Goal: Task Accomplishment & Management: Manage account settings

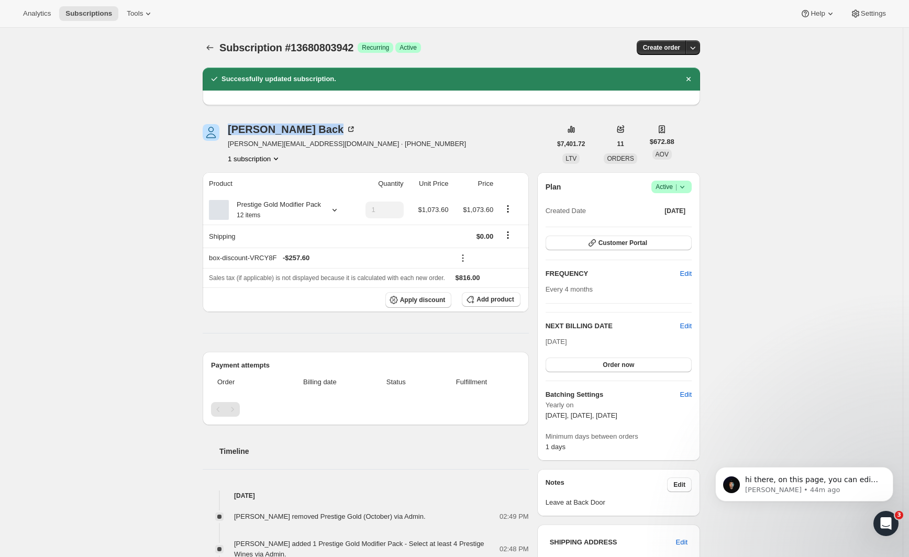
drag, startPoint x: 230, startPoint y: 125, endPoint x: 280, endPoint y: 136, distance: 51.3
click at [280, 136] on div "Darrell Back darrell@steelformers.co.nz · +64274425992 1 subscription" at bounding box center [377, 144] width 348 height 40
copy div "Darrell Back"
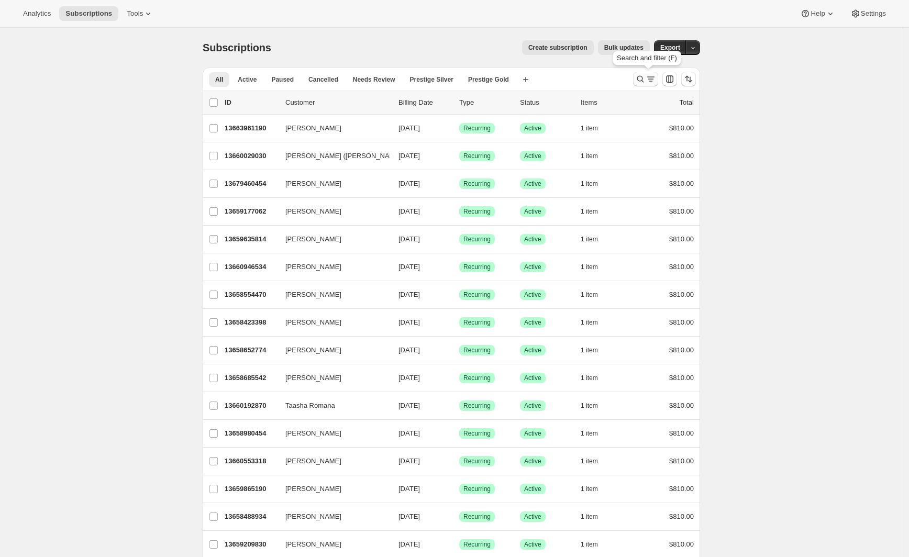
click at [642, 79] on icon "Search and filter results" at bounding box center [640, 79] width 10 height 10
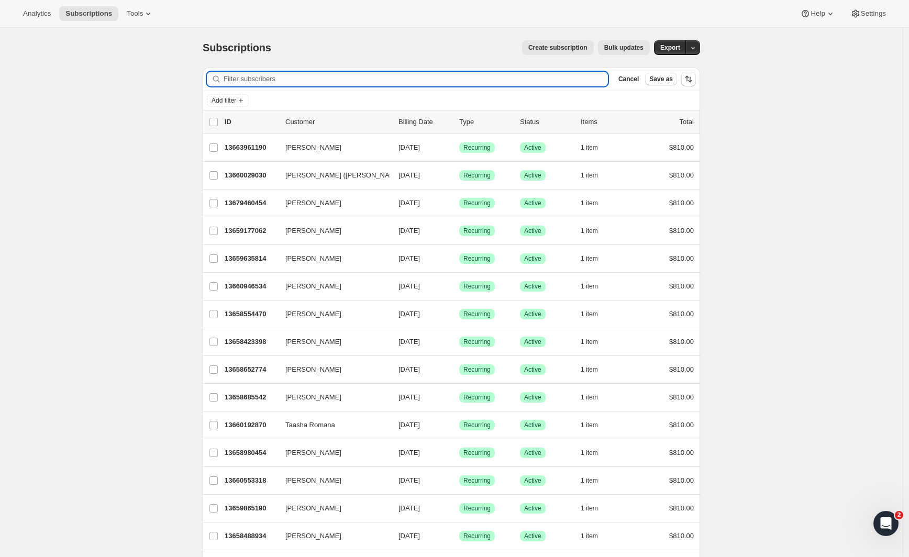
paste input "[PERSON_NAME]"
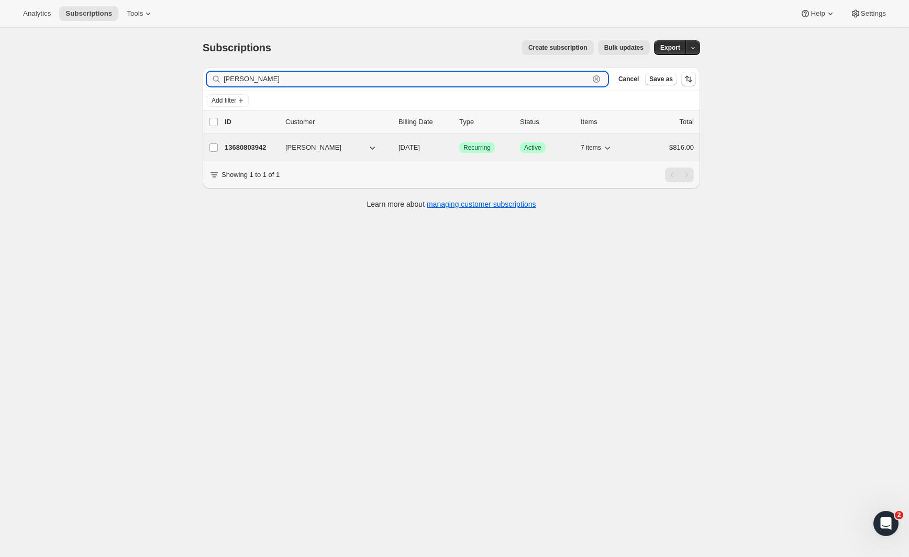
type input "[PERSON_NAME]"
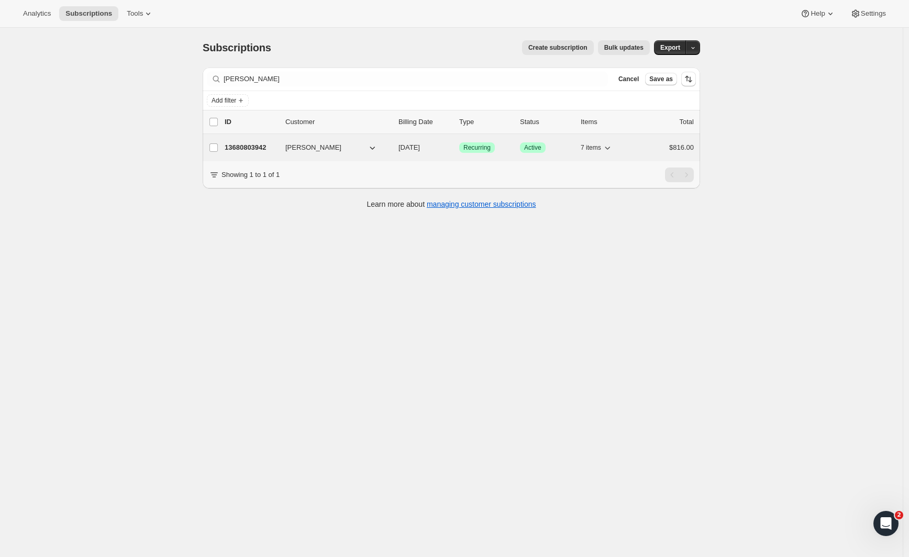
click at [245, 145] on p "13680803942" at bounding box center [251, 147] width 52 height 10
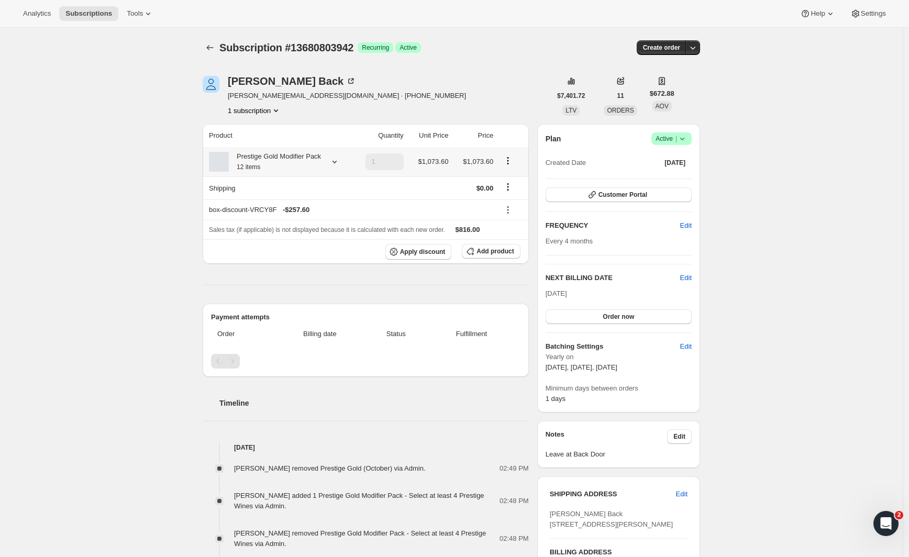
click at [512, 163] on icon "Product actions" at bounding box center [508, 161] width 10 height 10
click at [511, 186] on span "Edit box" at bounding box center [510, 188] width 25 height 8
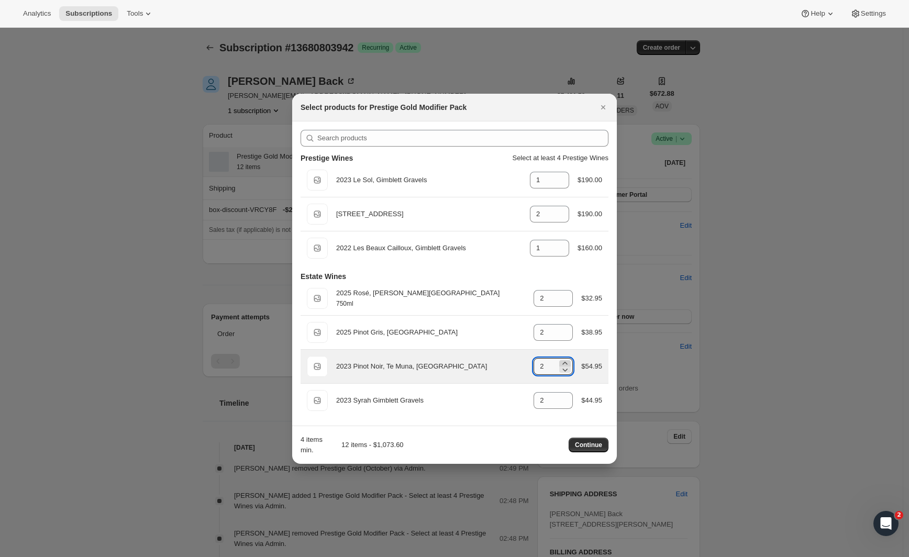
click at [564, 362] on icon ":re5:" at bounding box center [565, 363] width 10 height 10
type input "4"
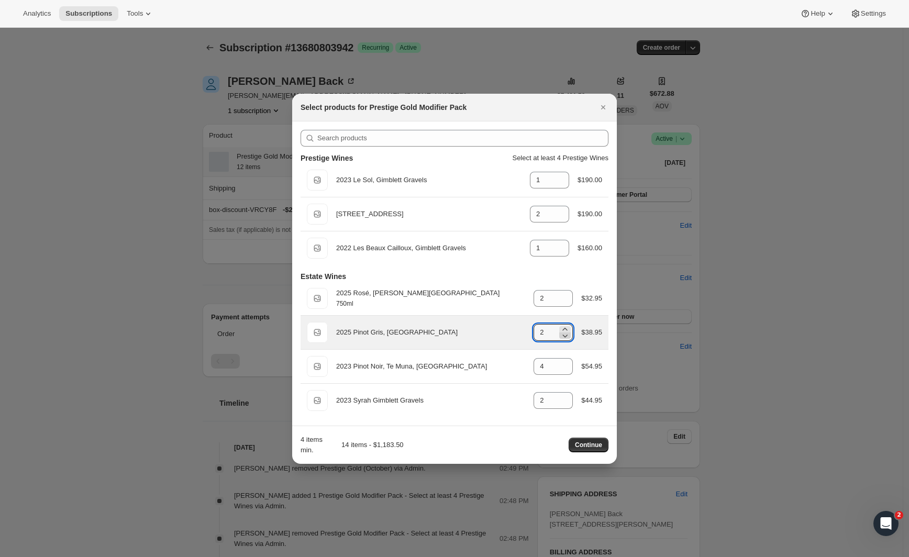
click at [563, 336] on icon ":re5:" at bounding box center [565, 335] width 10 height 10
type input "0"
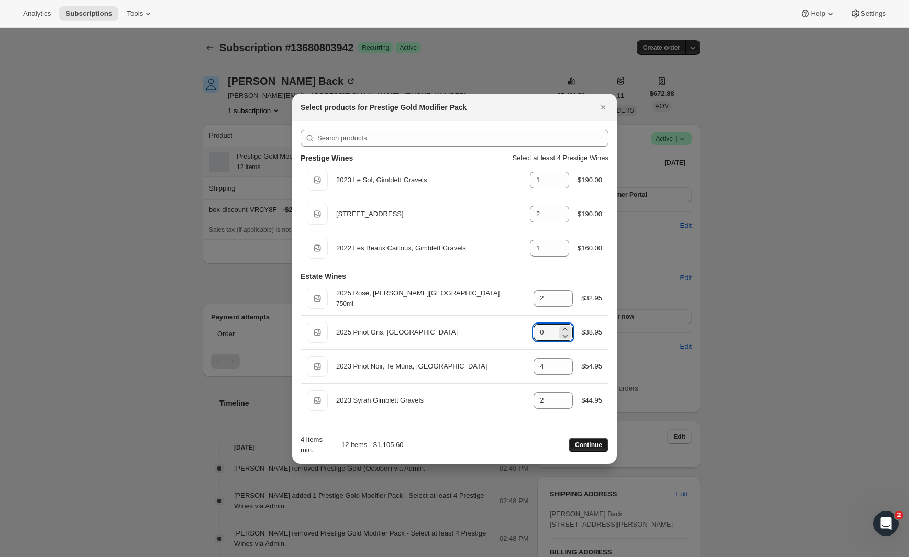
click at [596, 442] on span "Continue" at bounding box center [588, 445] width 27 height 8
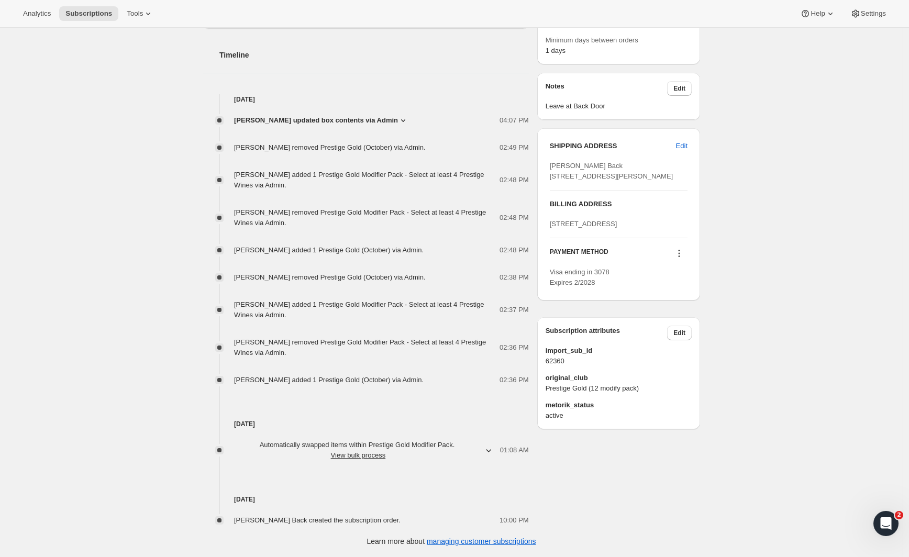
scroll to position [36, 0]
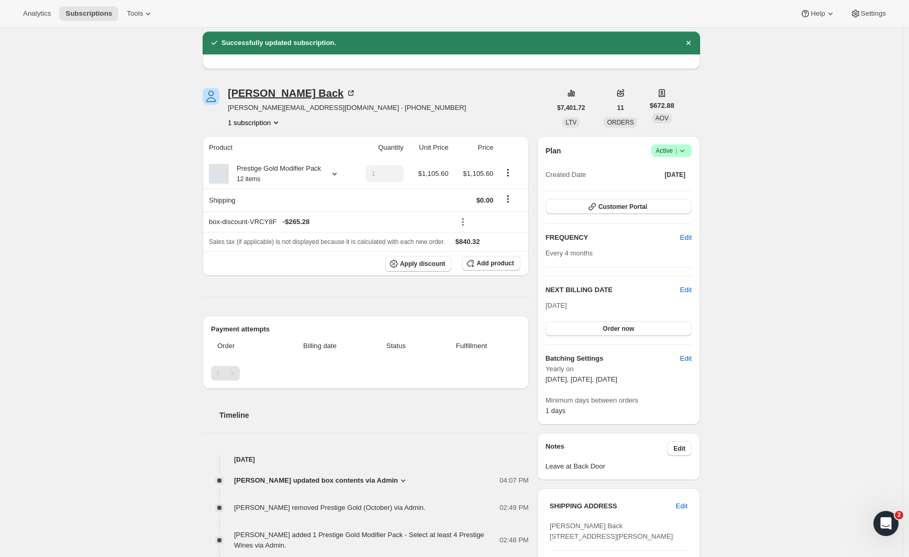
click at [268, 93] on div "Darrell Back" at bounding box center [292, 93] width 128 height 10
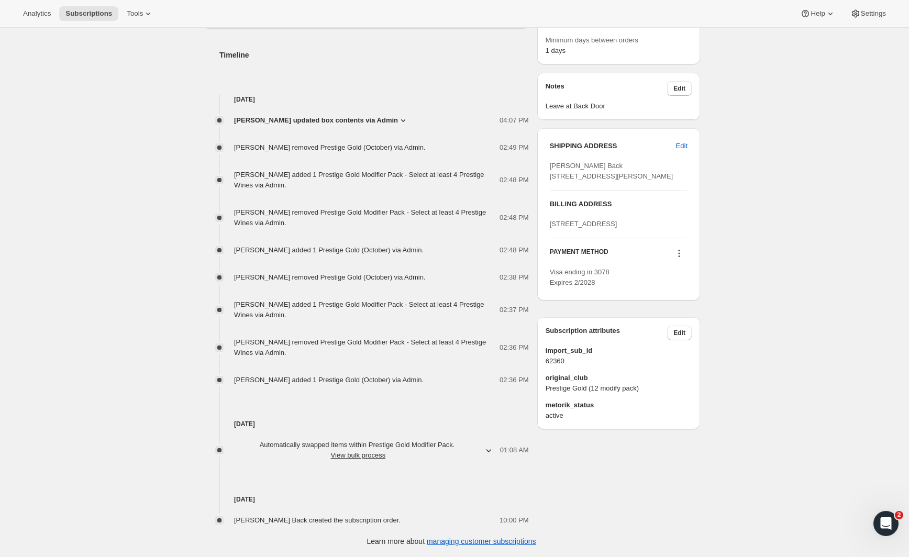
scroll to position [0, 0]
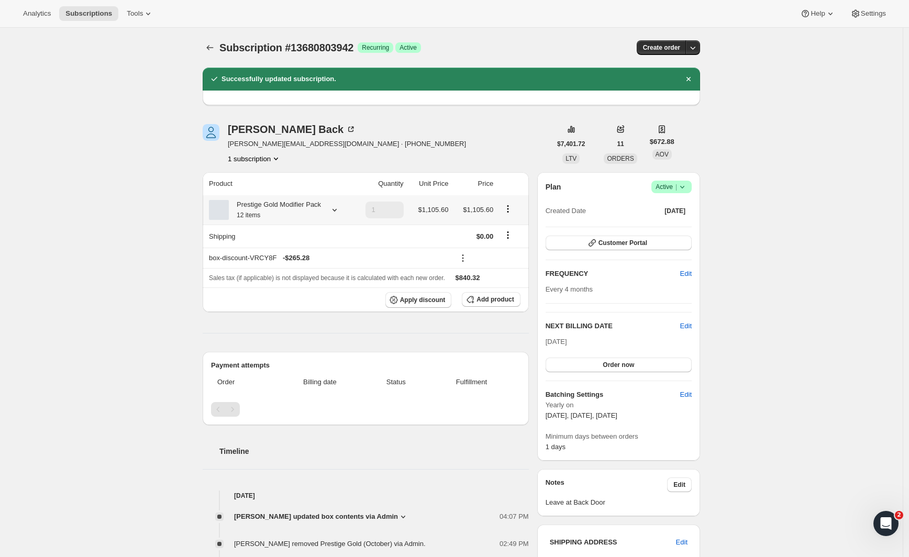
click at [508, 214] on icon "Product actions" at bounding box center [508, 209] width 10 height 10
click at [107, 223] on div "Subscription #13680803942. This page is ready Subscription #13680803942 Success…" at bounding box center [451, 491] width 903 height 926
click at [321, 220] on div "Prestige Gold Modifier Pack 12 items" at bounding box center [275, 209] width 92 height 21
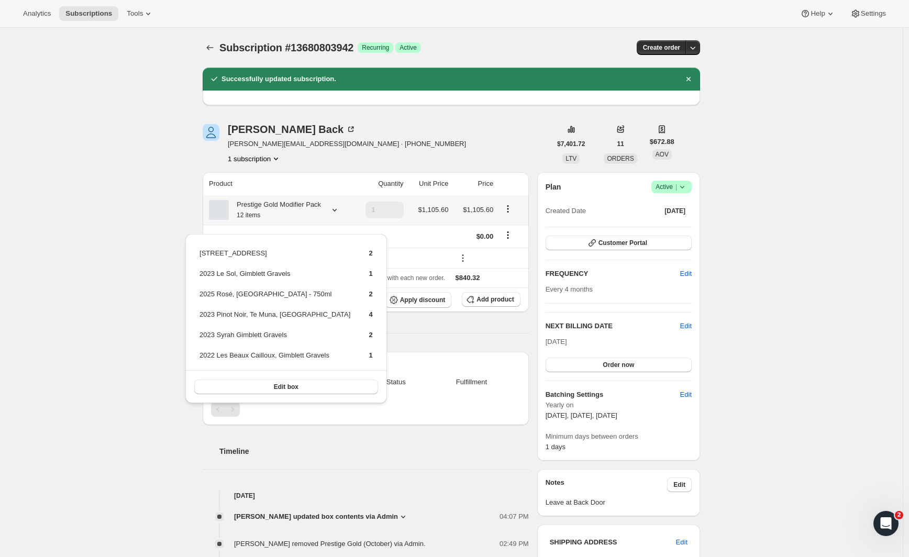
click at [507, 214] on icon "Product actions" at bounding box center [508, 209] width 10 height 10
click at [509, 214] on icon "Product actions" at bounding box center [508, 209] width 10 height 10
click at [507, 233] on span "Edit box" at bounding box center [510, 236] width 25 height 8
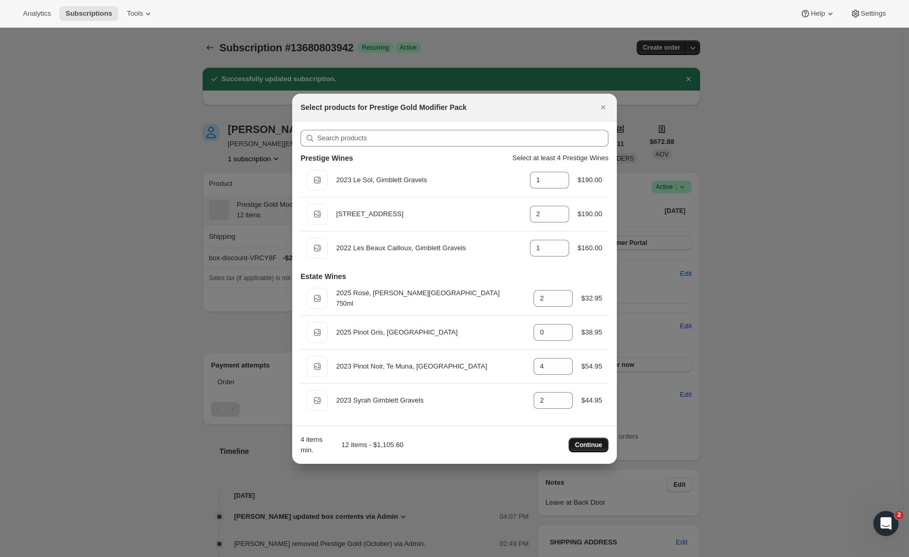
click at [588, 447] on span "Continue" at bounding box center [588, 445] width 27 height 8
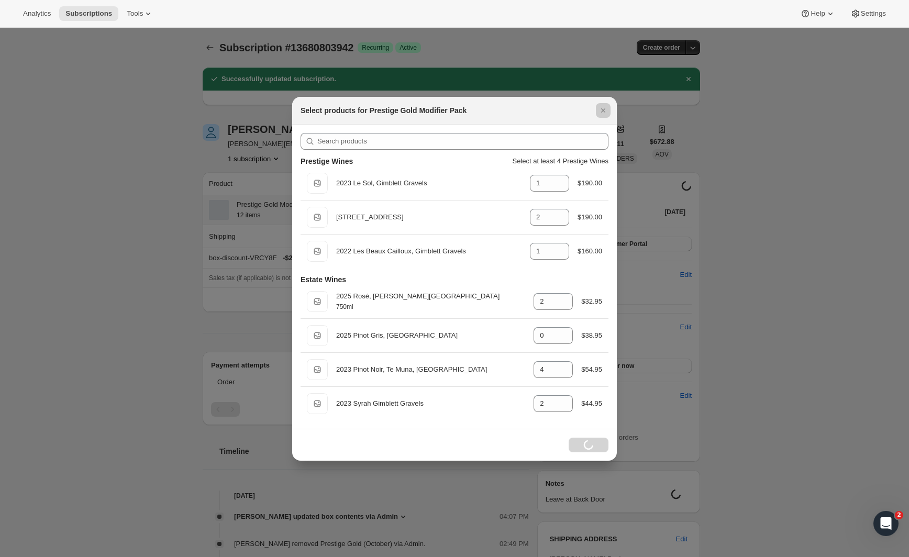
click at [215, 48] on div at bounding box center [454, 278] width 909 height 557
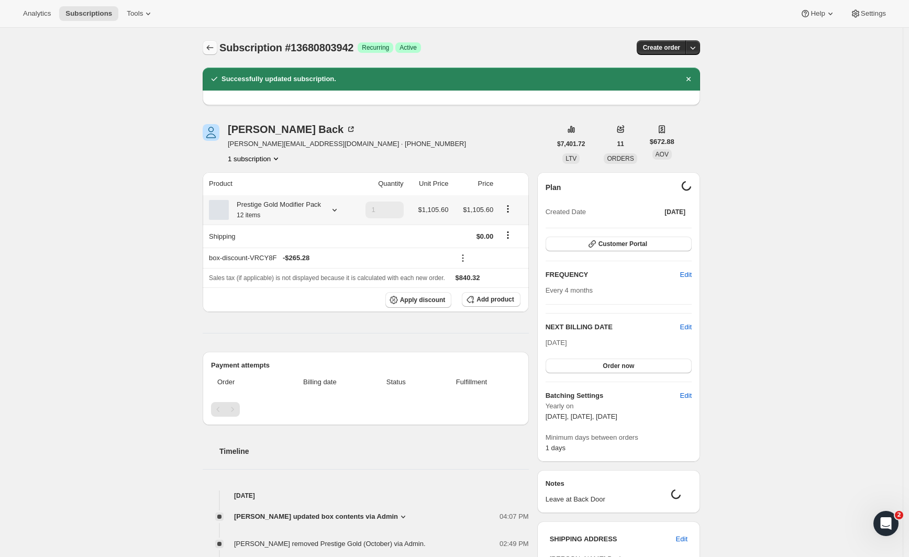
click at [215, 49] on icon "Subscriptions" at bounding box center [210, 47] width 10 height 10
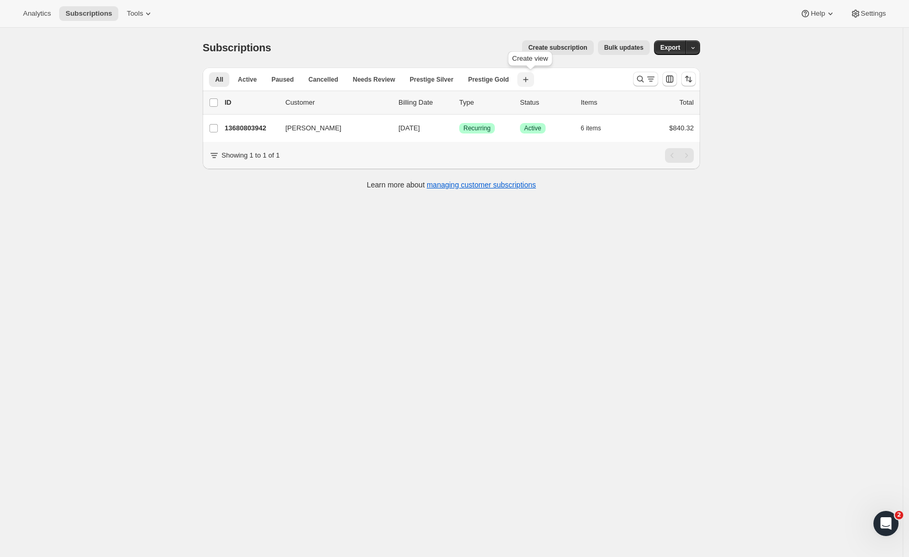
click at [531, 79] on icon "button" at bounding box center [525, 79] width 10 height 10
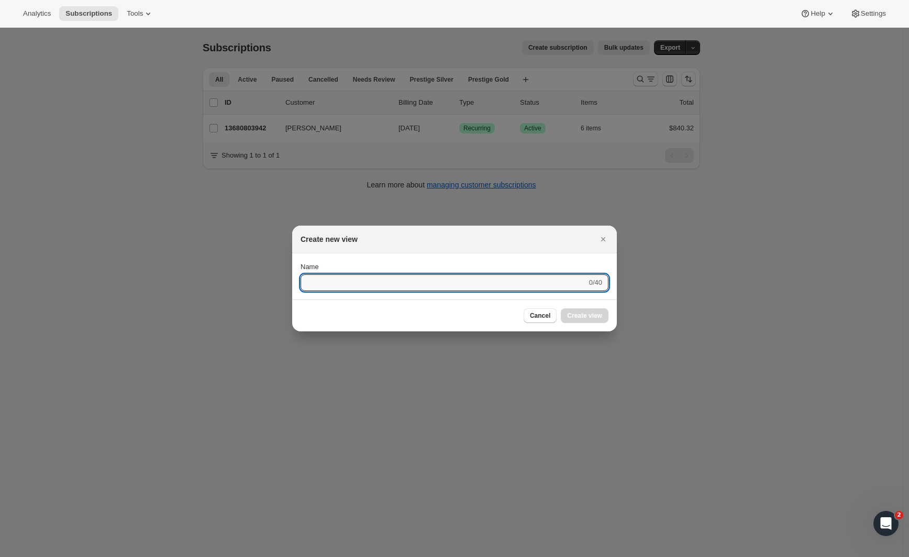
drag, startPoint x: 606, startPoint y: 238, endPoint x: 628, endPoint y: 224, distance: 26.1
click at [608, 239] on icon "Close" at bounding box center [603, 239] width 10 height 10
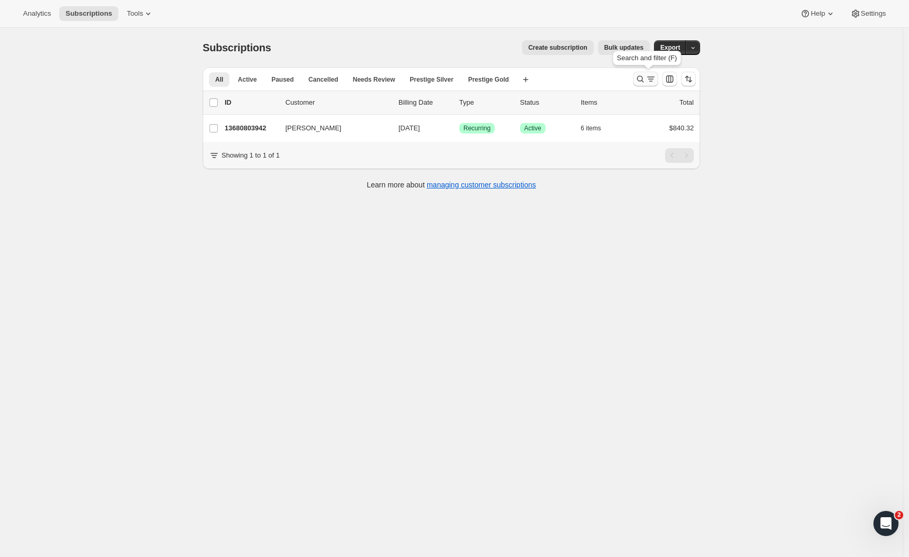
click at [648, 79] on div "Search and filter results" at bounding box center [645, 79] width 21 height 10
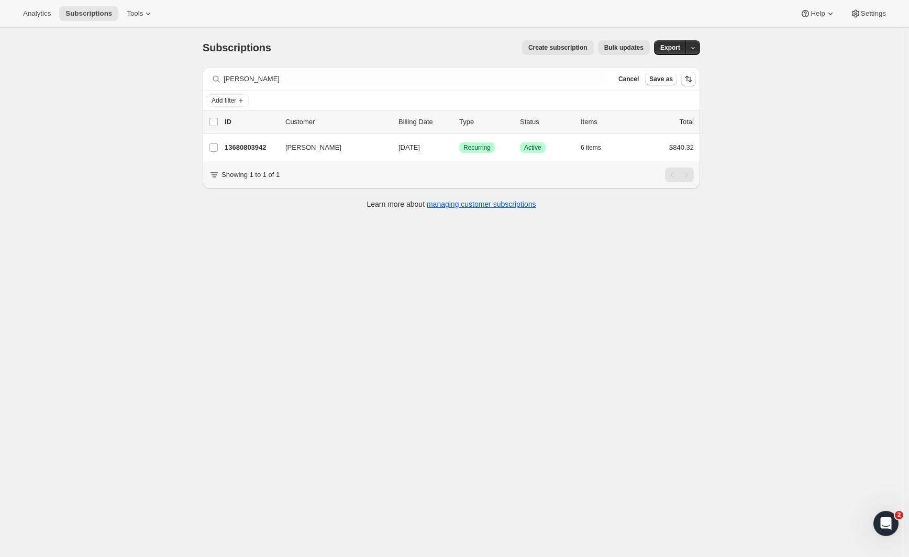
click at [598, 81] on div "Darrell Back Clear" at bounding box center [407, 79] width 401 height 15
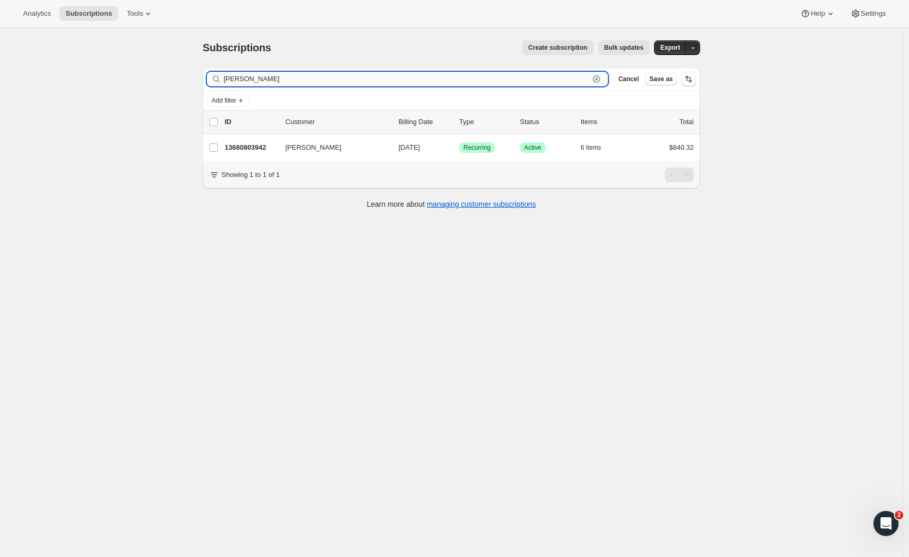
click at [598, 80] on icon "button" at bounding box center [596, 79] width 10 height 10
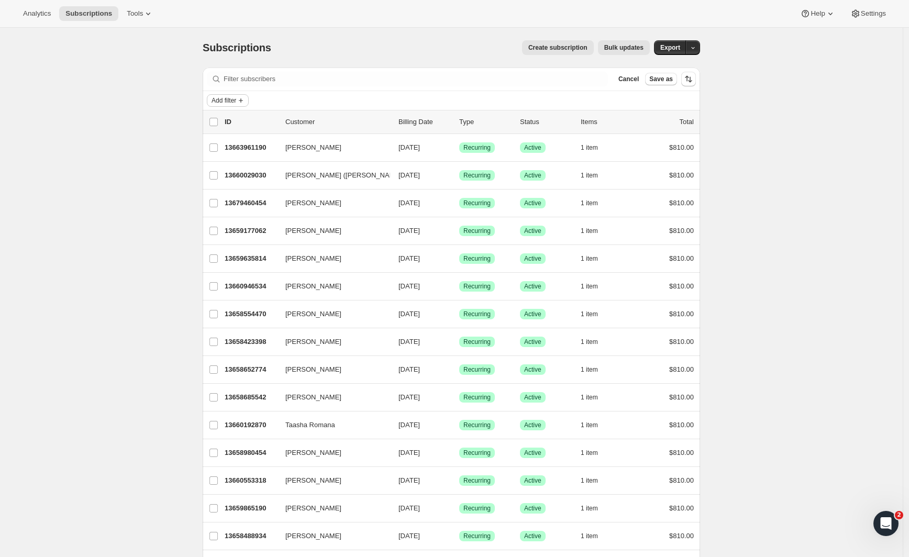
click at [222, 98] on span "Add filter" at bounding box center [224, 100] width 25 height 8
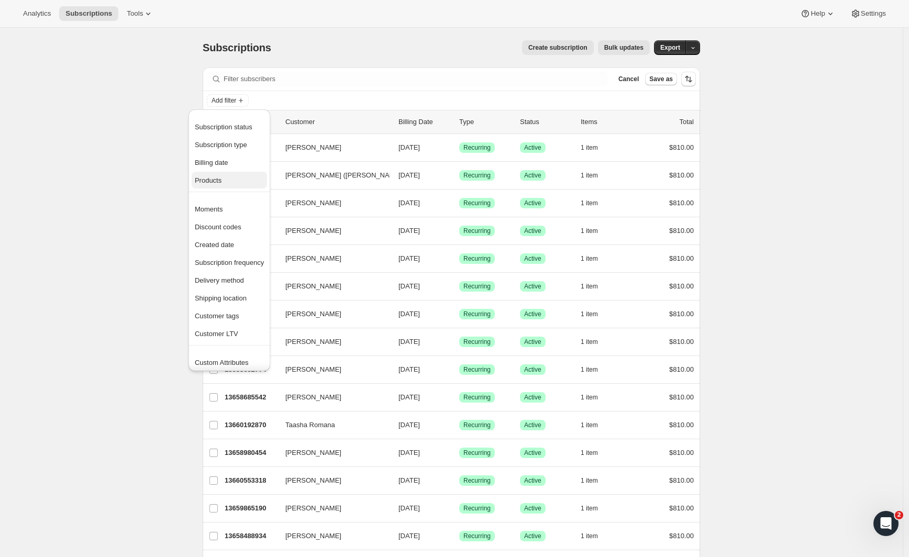
click at [229, 178] on span "Products" at bounding box center [229, 180] width 69 height 10
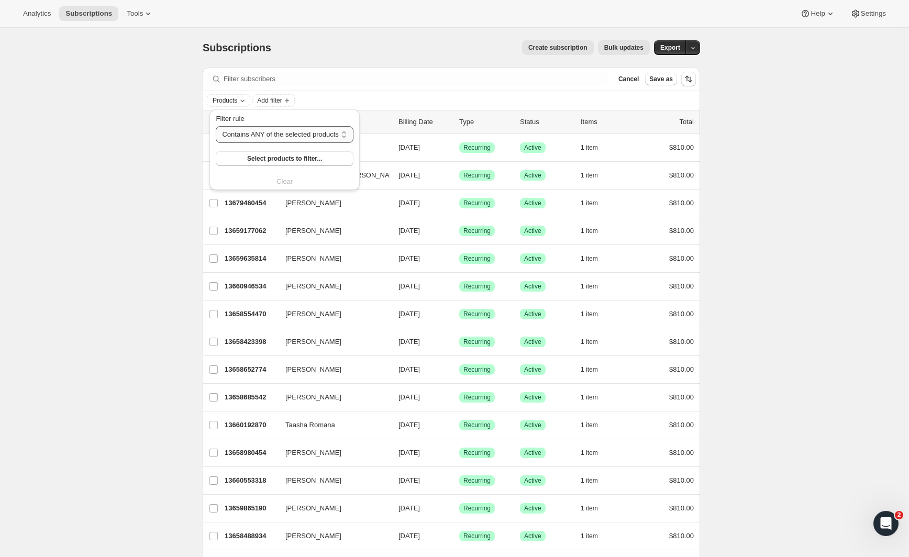
select select "only"
click at [266, 157] on span "Select products to filter..." at bounding box center [286, 158] width 75 height 8
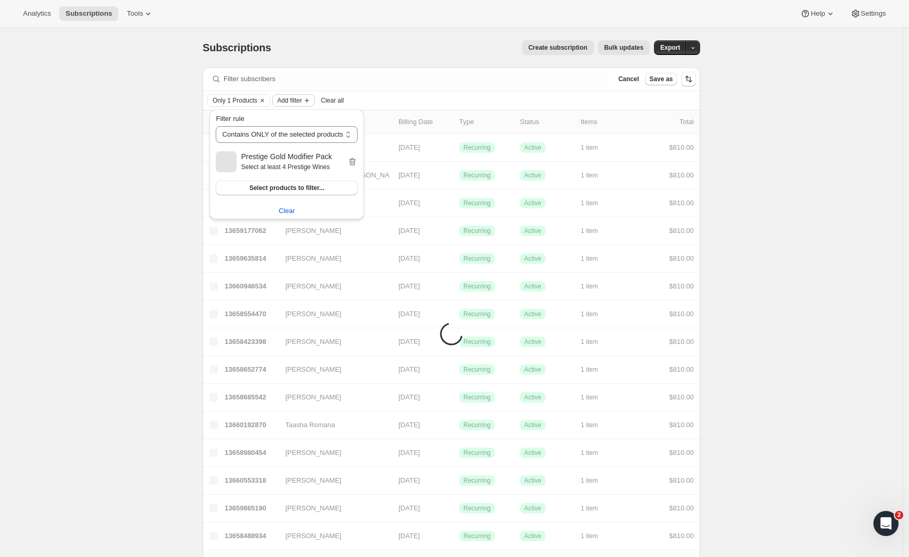
click at [301, 99] on span "Add filter" at bounding box center [289, 100] width 25 height 8
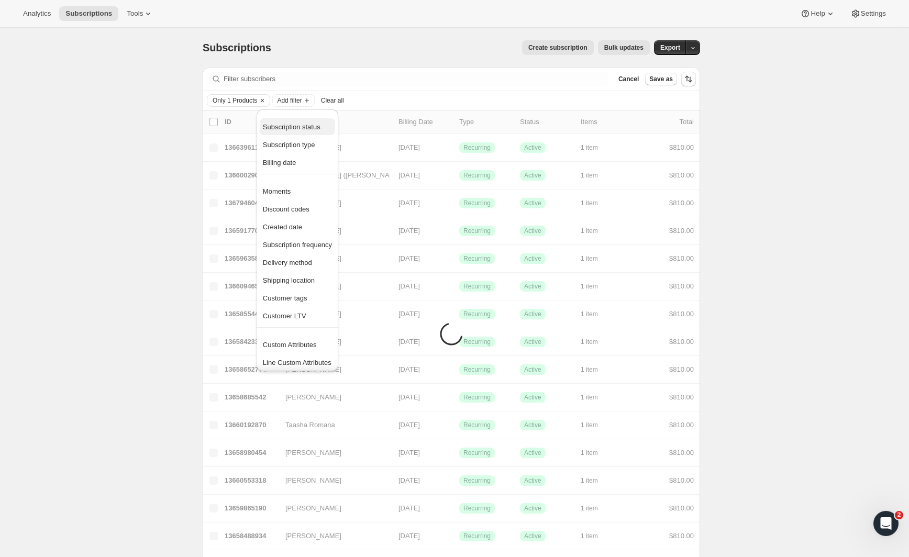
click at [291, 129] on span "Subscription status" at bounding box center [292, 127] width 58 height 8
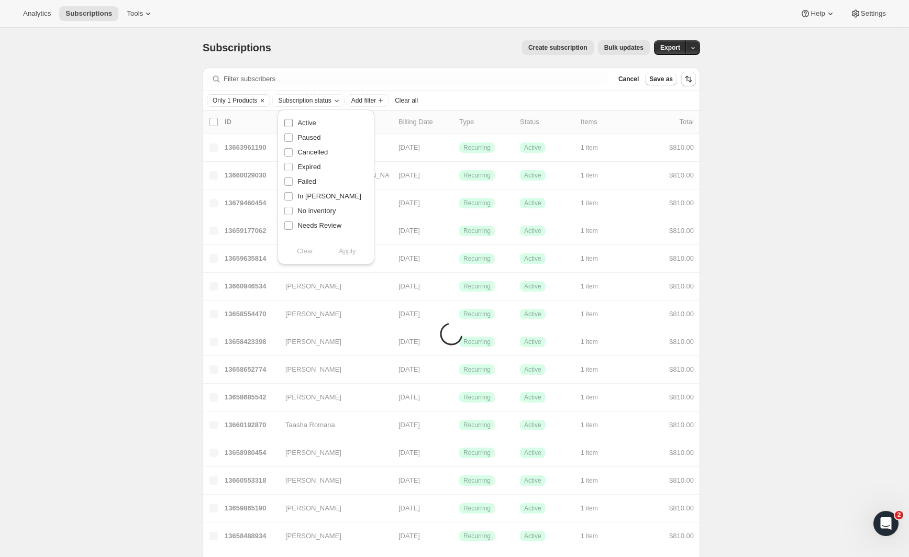
click at [290, 125] on input "Active" at bounding box center [288, 123] width 8 height 8
checkbox input "true"
click at [354, 254] on span "Apply" at bounding box center [347, 251] width 17 height 10
click at [291, 139] on input "Paused" at bounding box center [288, 138] width 8 height 8
click at [348, 252] on span "Apply" at bounding box center [347, 251] width 17 height 10
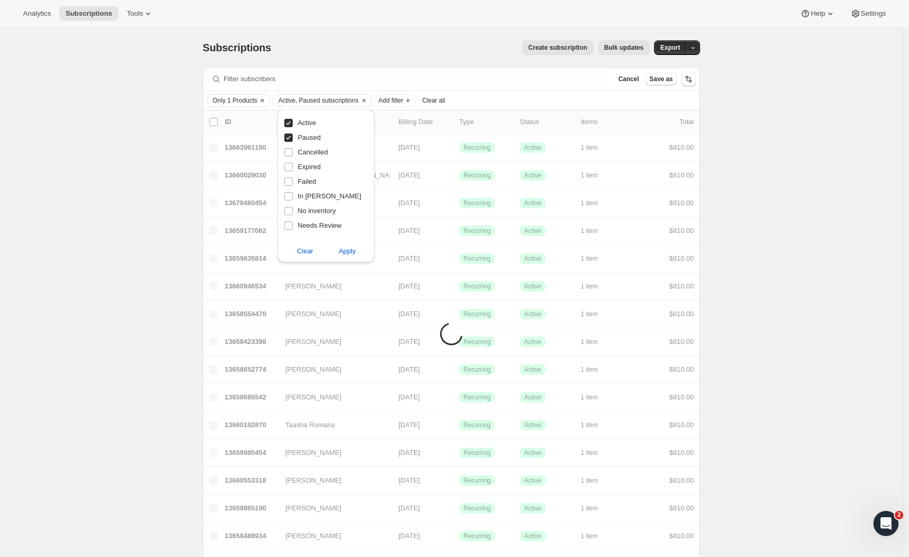
click at [289, 140] on input "Paused" at bounding box center [288, 138] width 8 height 8
checkbox input "false"
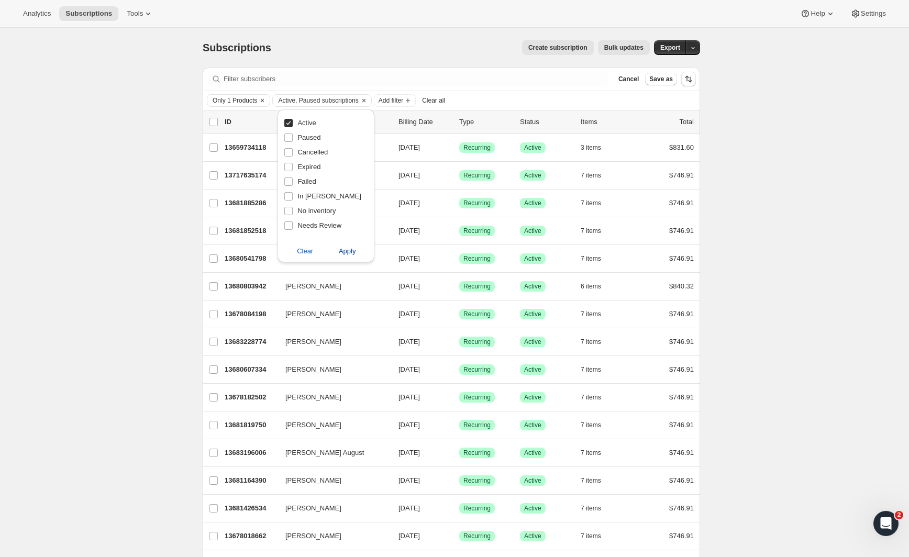
click at [345, 251] on span "Apply" at bounding box center [347, 251] width 17 height 10
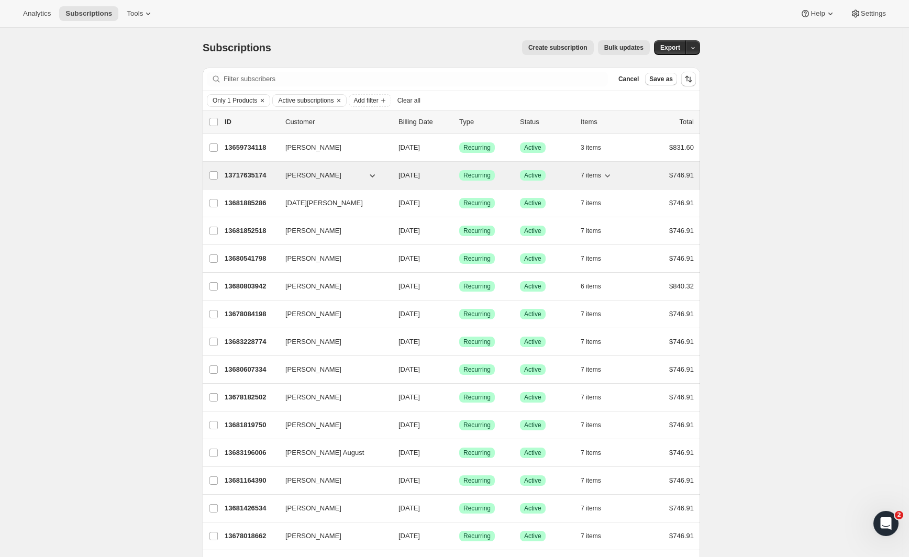
click at [309, 173] on span "Melanie Harper" at bounding box center [313, 175] width 56 height 10
click at [250, 178] on p "13717635174" at bounding box center [251, 175] width 52 height 10
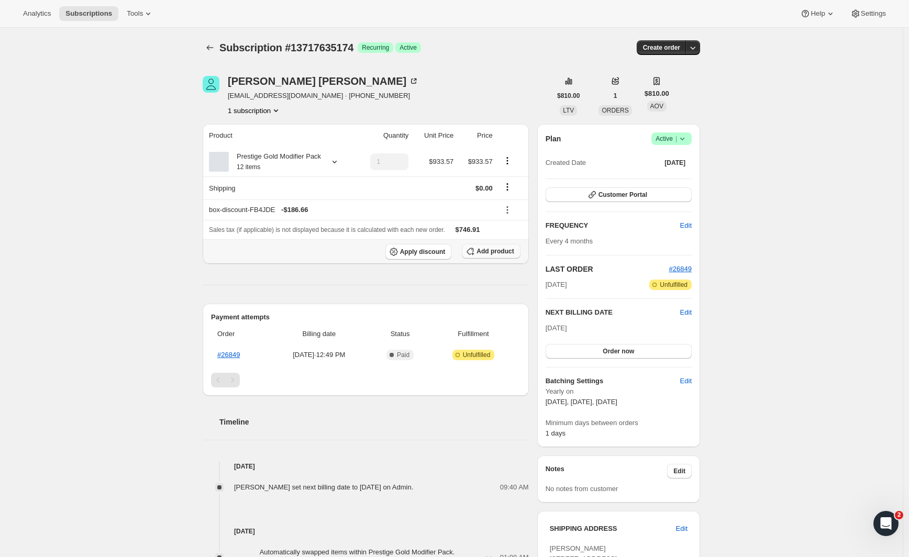
click at [498, 256] on span "Add product" at bounding box center [494, 251] width 37 height 8
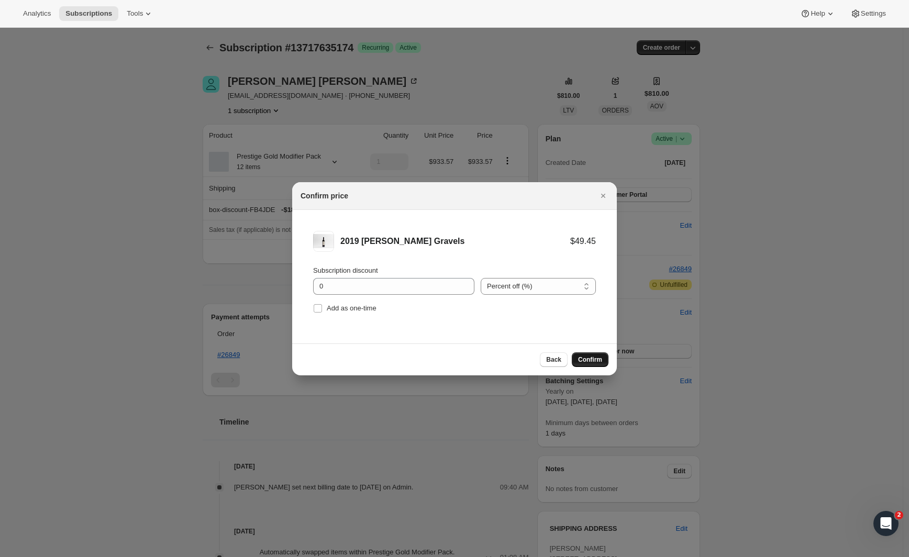
click at [589, 361] on span "Confirm" at bounding box center [590, 360] width 24 height 8
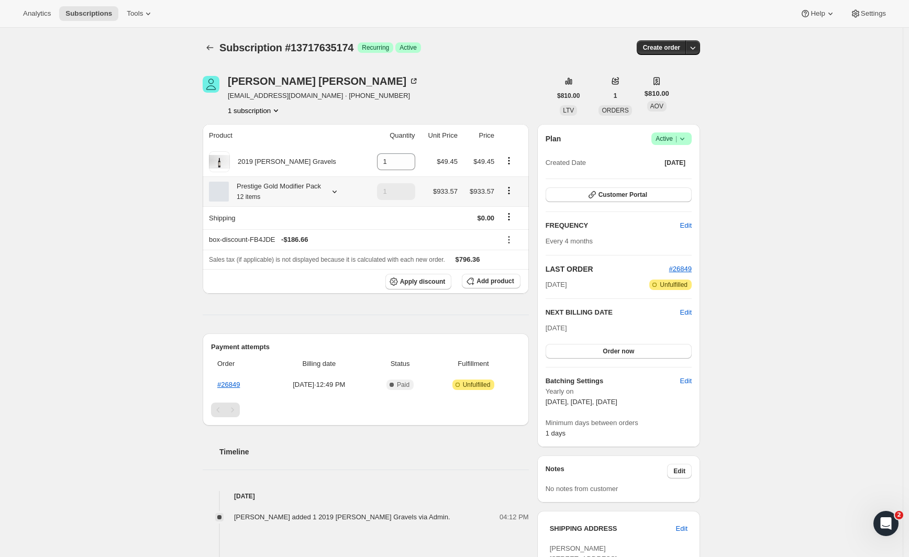
click at [510, 191] on icon "Product actions" at bounding box center [509, 191] width 2 height 2
click at [508, 162] on icon "Product actions" at bounding box center [509, 161] width 10 height 10
click at [504, 185] on span "Remove" at bounding box center [503, 182] width 25 height 8
click at [491, 285] on span "Add product" at bounding box center [494, 281] width 37 height 8
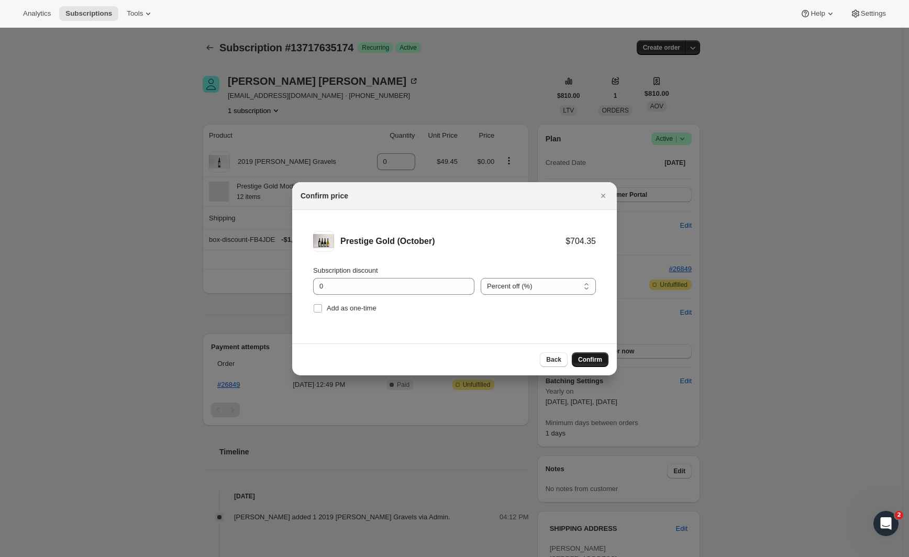
click at [596, 360] on span "Confirm" at bounding box center [590, 360] width 24 height 8
type input "1"
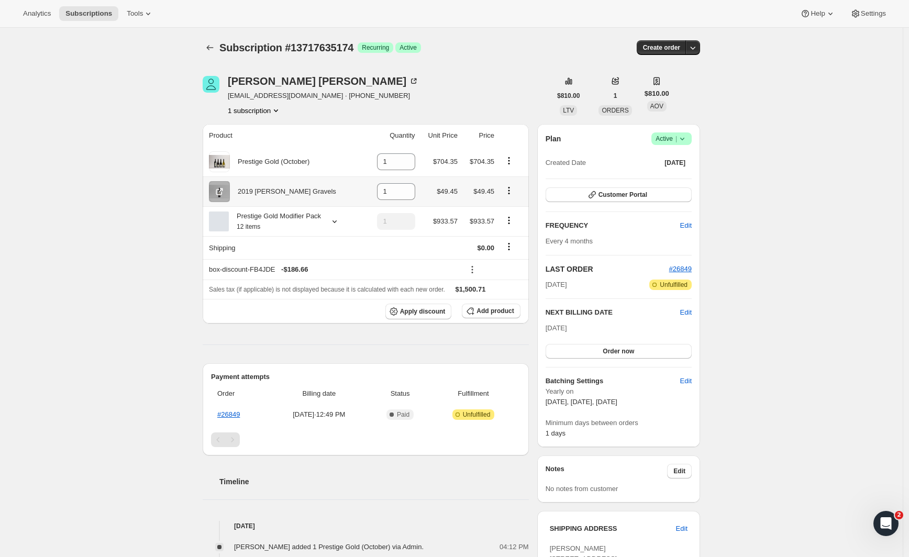
click at [510, 186] on icon "Product actions" at bounding box center [509, 190] width 10 height 10
click at [513, 209] on span "Remove" at bounding box center [503, 212] width 25 height 8
type input "0"
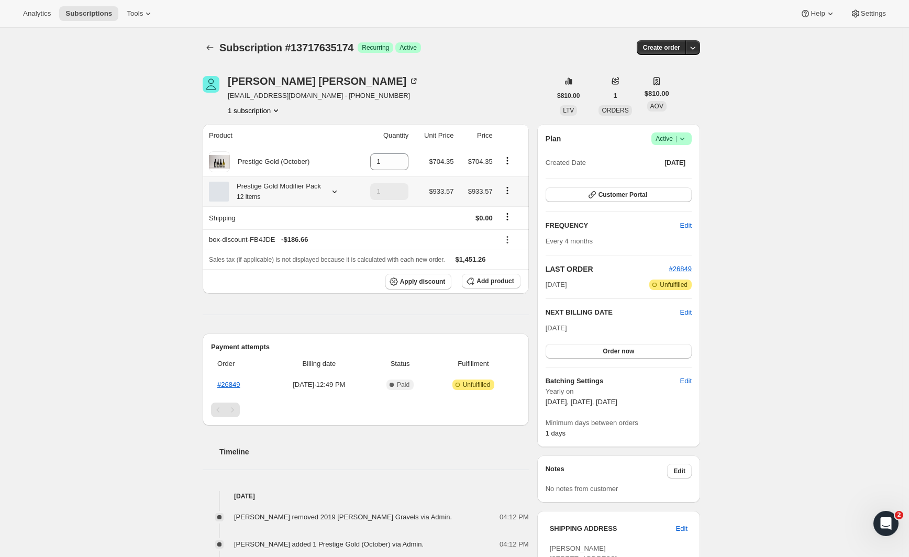
click at [510, 196] on icon "Product actions" at bounding box center [507, 190] width 10 height 10
click at [510, 238] on span "Remove" at bounding box center [510, 235] width 25 height 8
type input "0"
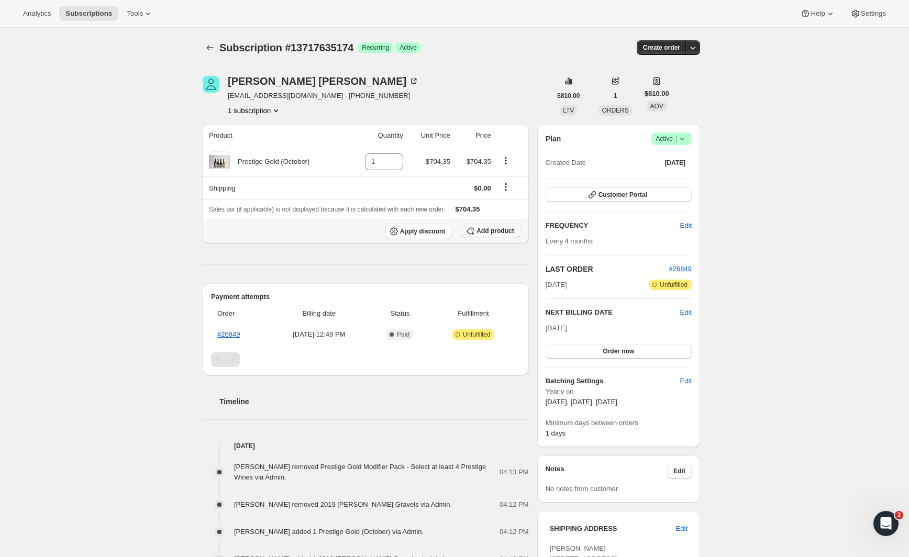
click at [497, 236] on button "Add product" at bounding box center [491, 231] width 58 height 15
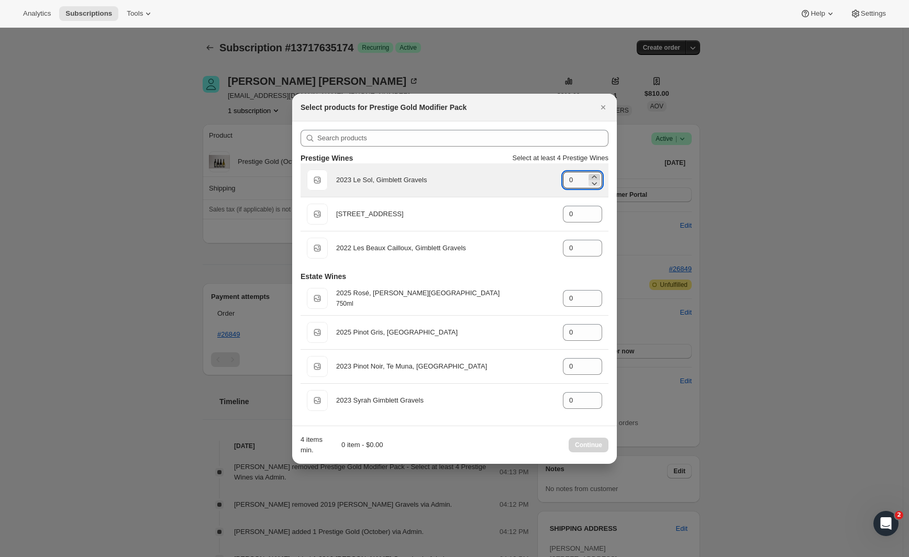
click at [595, 175] on icon ":r1h2:" at bounding box center [594, 177] width 10 height 10
type input "1"
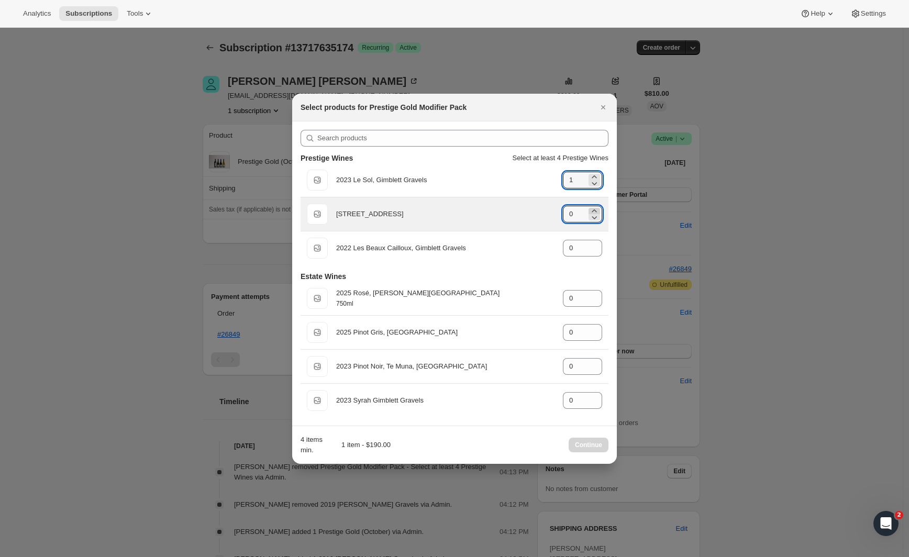
click at [595, 208] on icon ":r1h2:" at bounding box center [594, 211] width 10 height 10
type input "2"
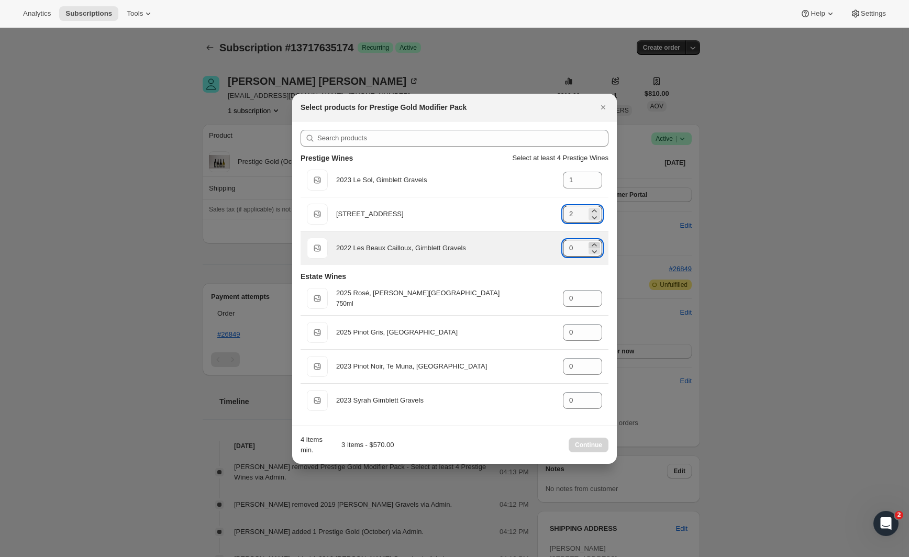
click at [595, 243] on icon ":r1h2:" at bounding box center [594, 245] width 10 height 10
type input "1"
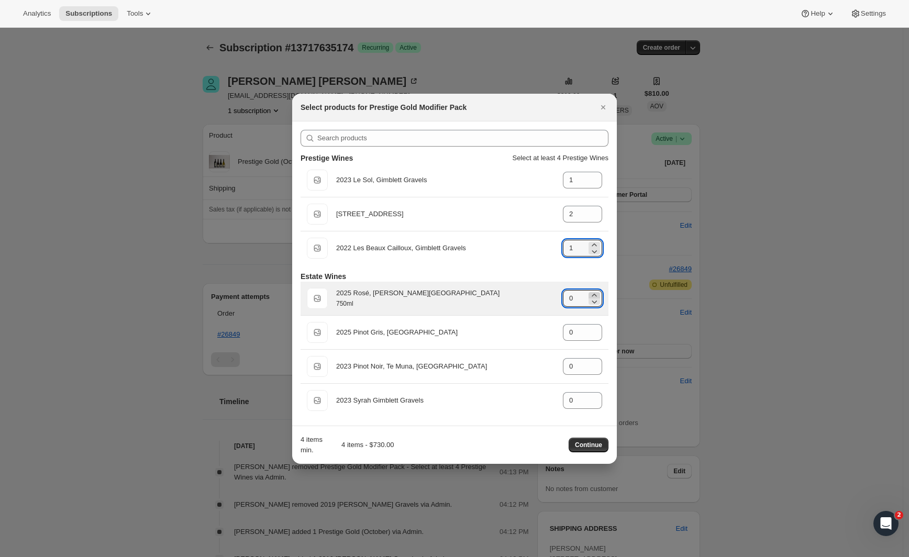
click at [599, 295] on icon ":r1h2:" at bounding box center [594, 295] width 10 height 10
click at [597, 294] on icon ":r1h2:" at bounding box center [594, 295] width 10 height 10
type input "2"
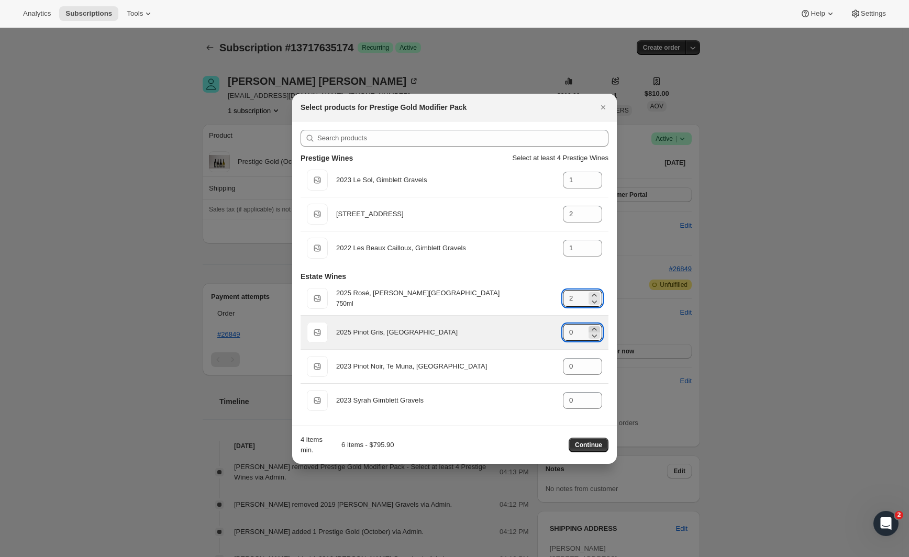
click at [595, 327] on icon ":r1h2:" at bounding box center [594, 329] width 10 height 10
type input "2"
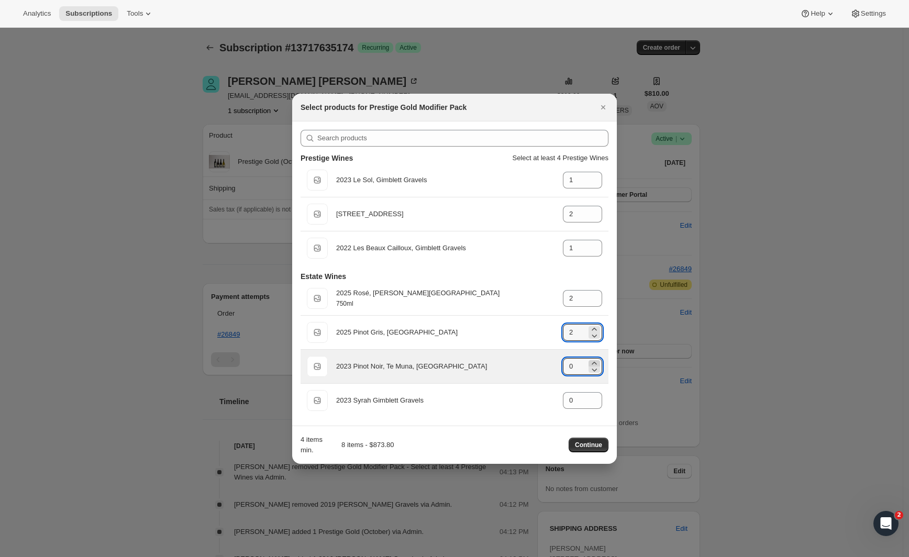
click at [593, 361] on icon ":r1h2:" at bounding box center [594, 363] width 10 height 10
type input "2"
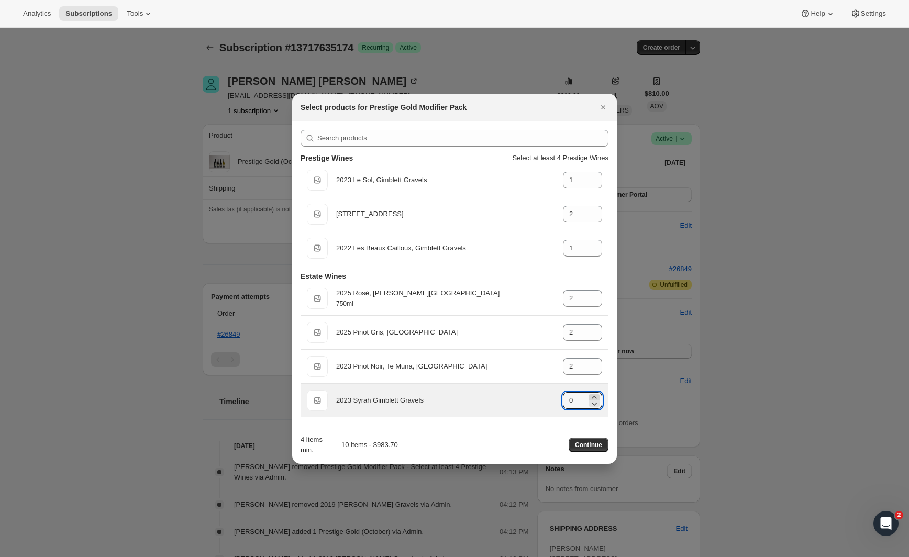
click at [593, 396] on icon ":r1h2:" at bounding box center [594, 397] width 10 height 10
click at [592, 396] on icon ":r1h2:" at bounding box center [594, 397] width 10 height 10
type input "2"
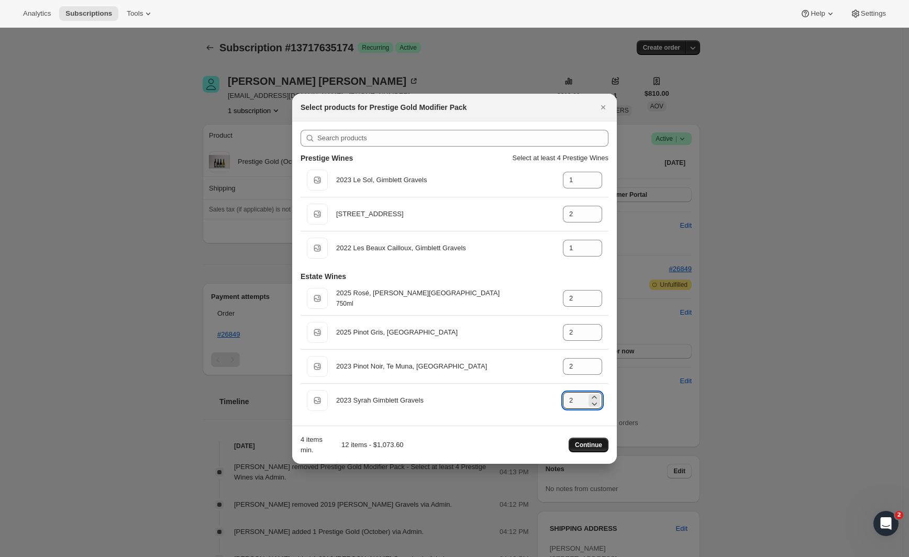
click at [585, 446] on span "Continue" at bounding box center [588, 445] width 27 height 8
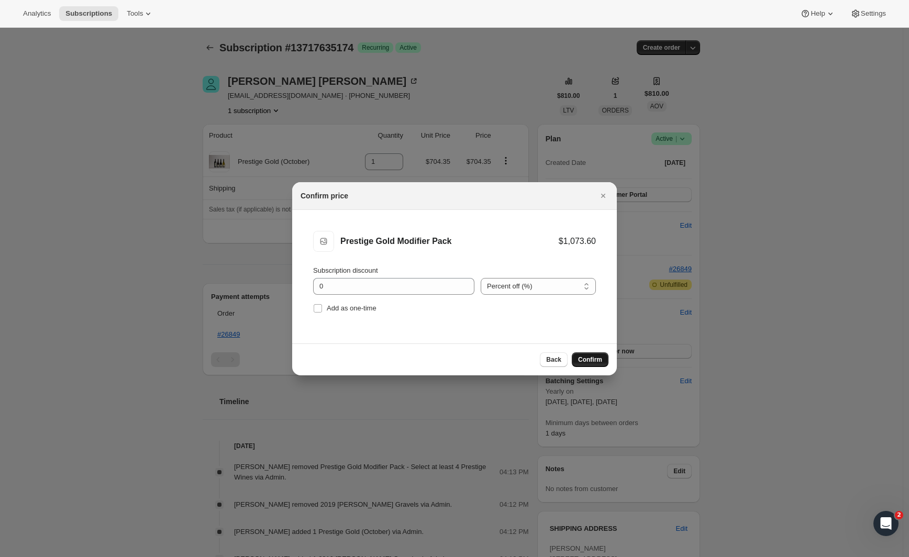
click at [588, 362] on span "Confirm" at bounding box center [590, 360] width 24 height 8
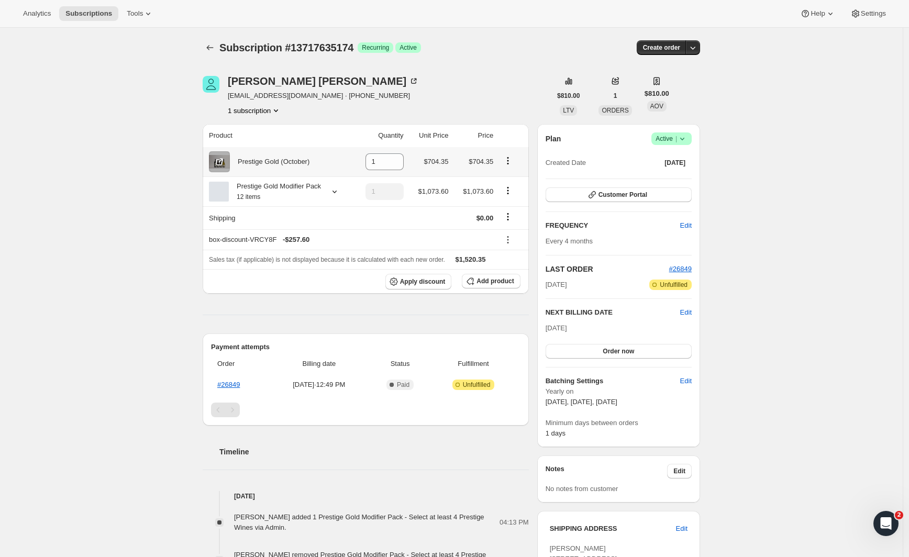
click at [512, 159] on icon "Product actions" at bounding box center [508, 161] width 10 height 10
click at [493, 73] on div "Melanie Harper melanieharper@outlook.co.nz · +64212484235 1 subscription $810.0…" at bounding box center [447, 550] width 506 height 983
click at [509, 162] on icon "Product actions" at bounding box center [508, 161] width 10 height 10
click at [512, 181] on span "Remove" at bounding box center [503, 182] width 25 height 8
type input "0"
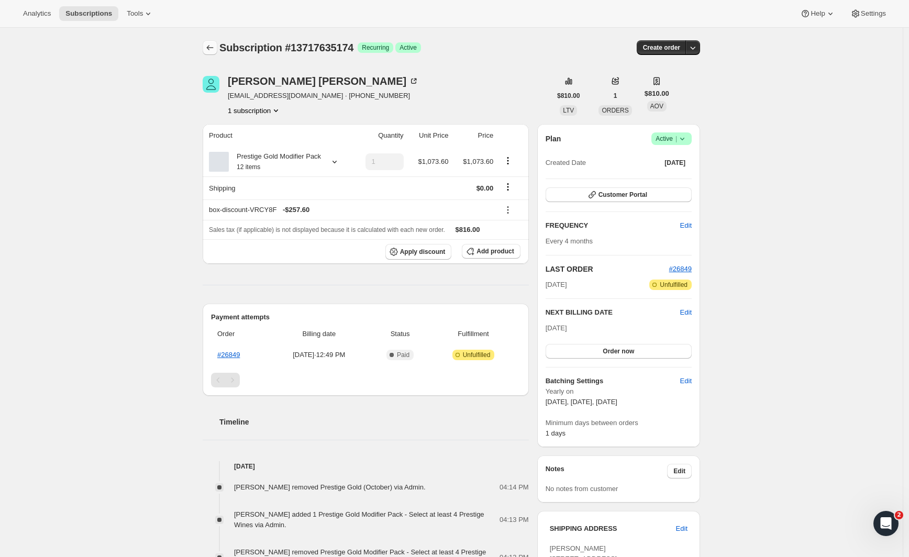
click at [213, 46] on icon "Subscriptions" at bounding box center [210, 47] width 10 height 10
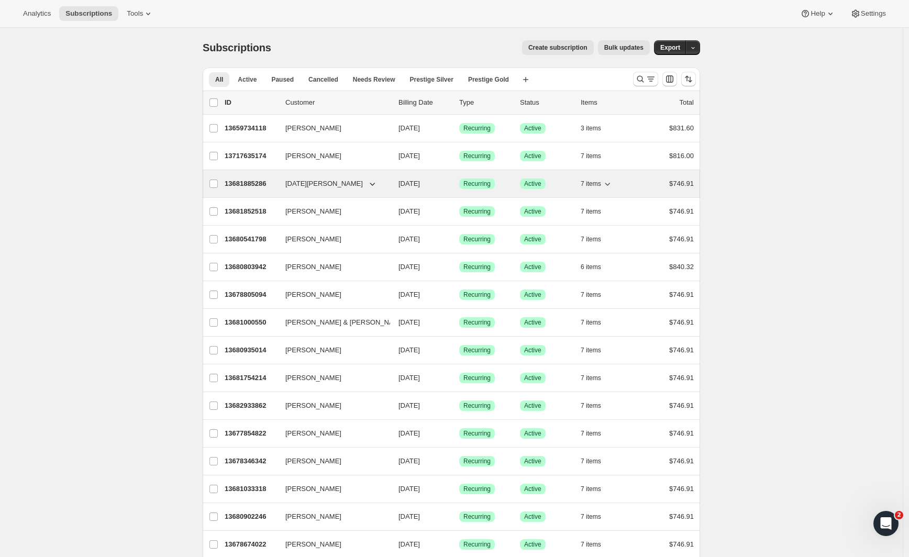
click at [243, 185] on p "13681885286" at bounding box center [251, 184] width 52 height 10
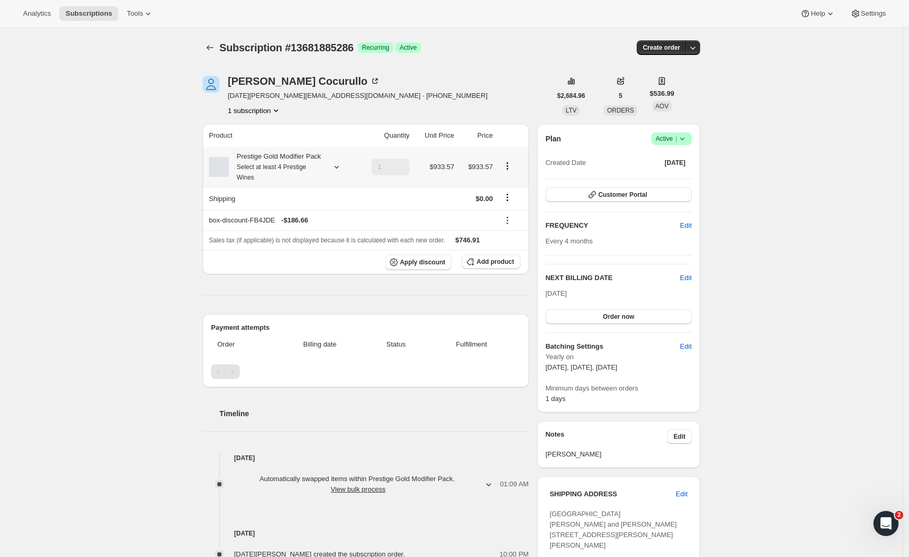
click at [507, 171] on icon "Product actions" at bounding box center [507, 166] width 10 height 10
click at [476, 85] on div "[DATE] Cocurullo [DATE][EMAIL_ADDRESS][DOMAIN_NAME] · [PHONE_NUMBER] 1 subscrip…" at bounding box center [377, 96] width 348 height 40
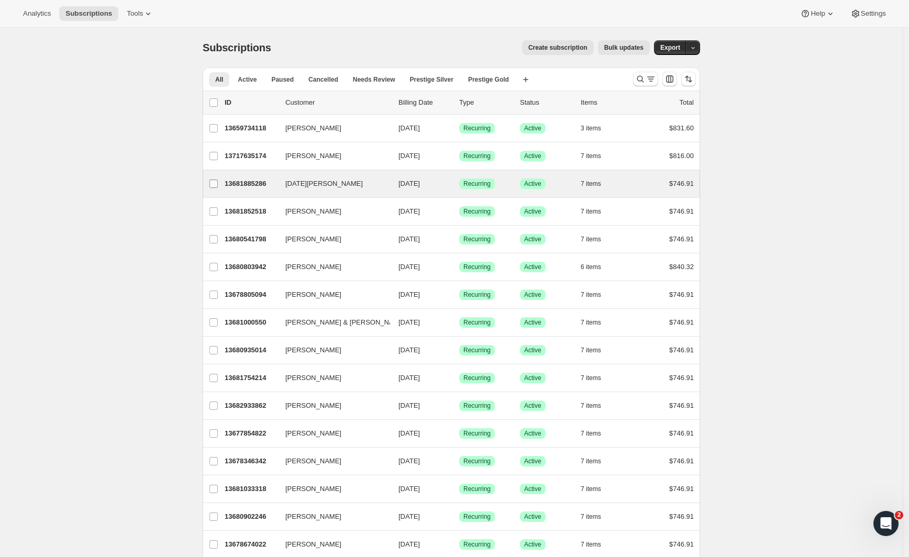
click at [213, 184] on input "[DATE][PERSON_NAME]" at bounding box center [213, 184] width 8 height 8
checkbox input "true"
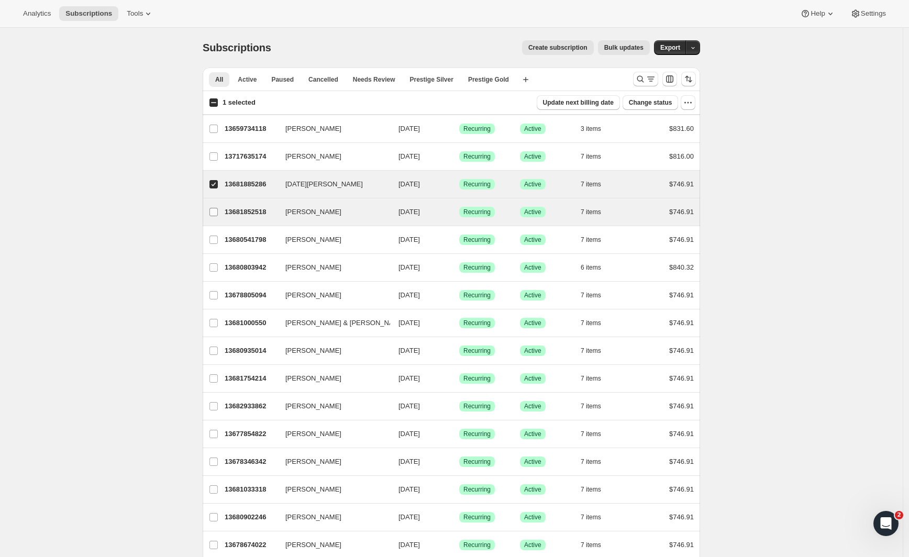
click at [214, 206] on label "[PERSON_NAME]" at bounding box center [214, 211] width 22 height 27
click at [214, 208] on input "[PERSON_NAME]" at bounding box center [213, 212] width 8 height 8
checkbox input "true"
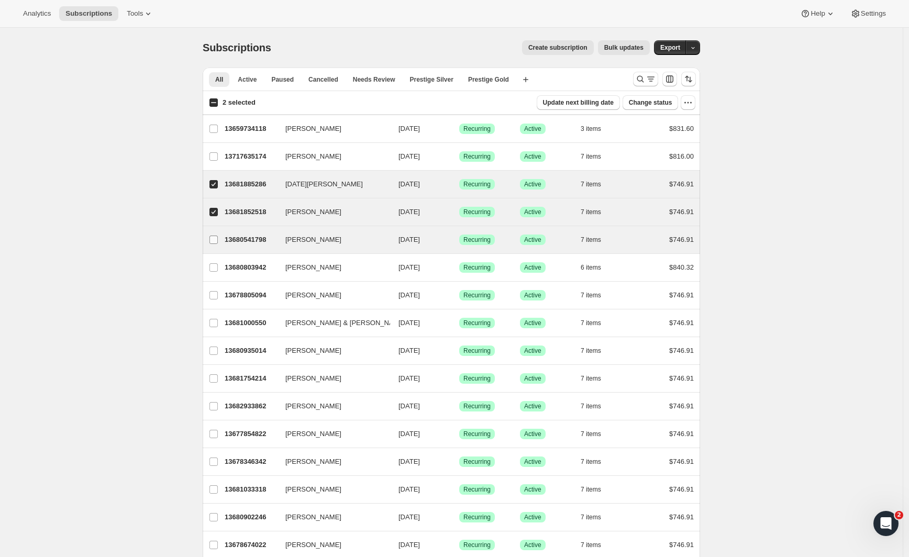
click at [214, 236] on input "[PERSON_NAME]" at bounding box center [213, 240] width 8 height 8
checkbox input "true"
click at [630, 50] on span "Bulk updates" at bounding box center [623, 47] width 39 height 8
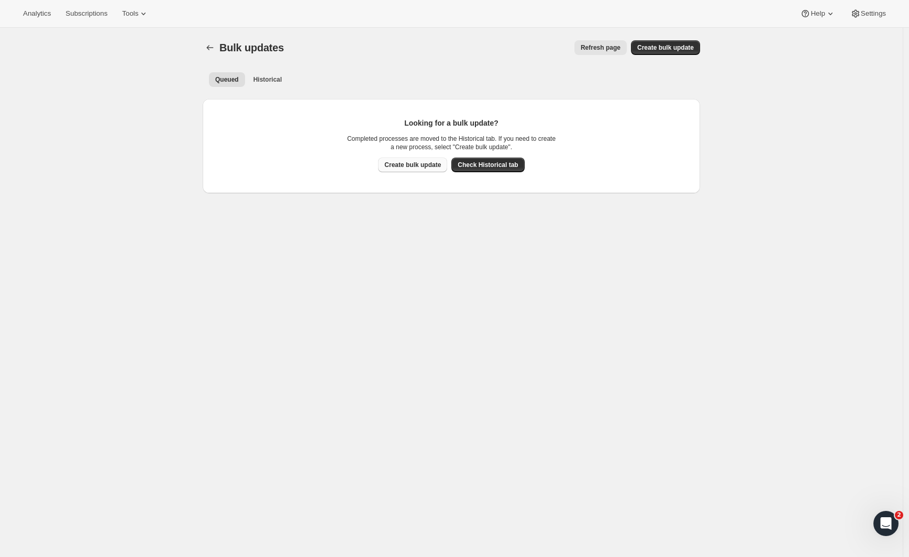
click at [398, 165] on span "Create bulk update" at bounding box center [412, 165] width 57 height 8
select select "17"
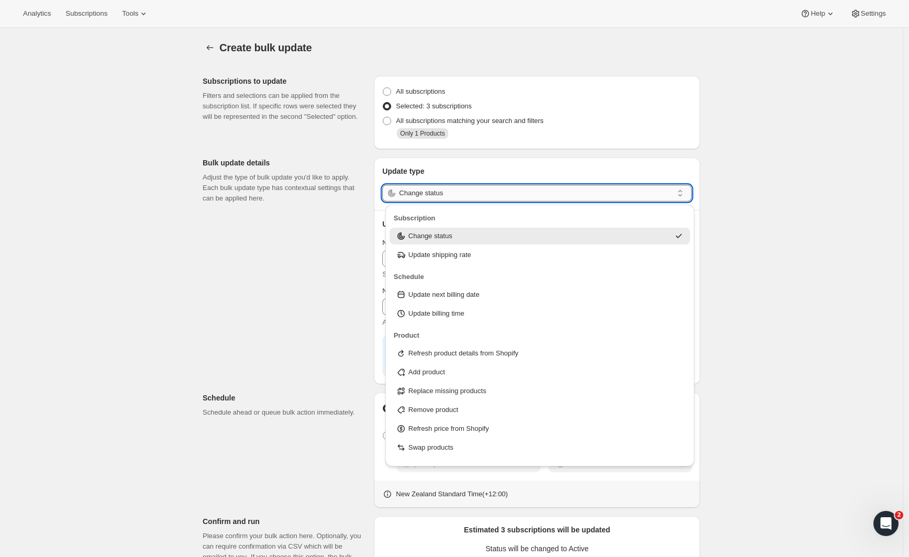
click at [434, 196] on input "Change status" at bounding box center [536, 193] width 274 height 17
click at [516, 354] on p "Refresh product details from Shopify" at bounding box center [463, 353] width 110 height 10
type input "Refresh product details from Shopify"
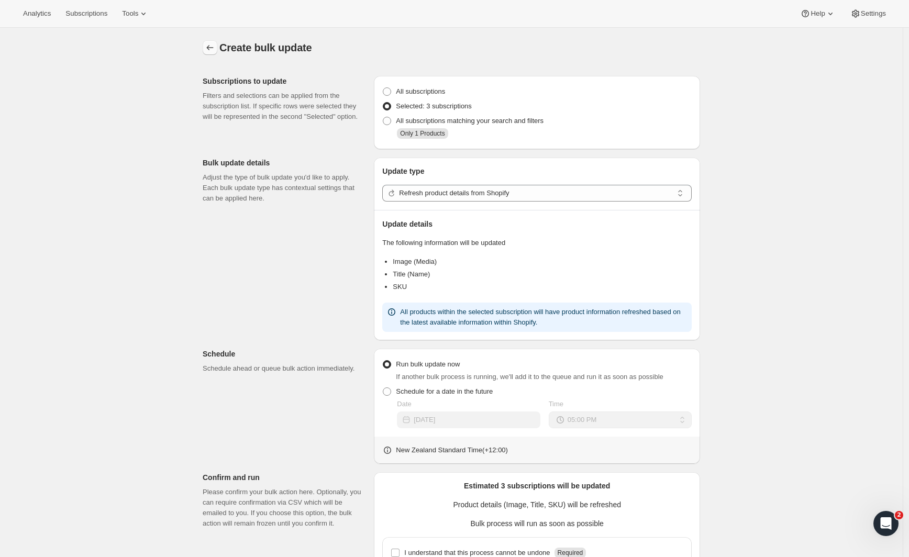
click at [215, 46] on icon "button" at bounding box center [210, 47] width 10 height 10
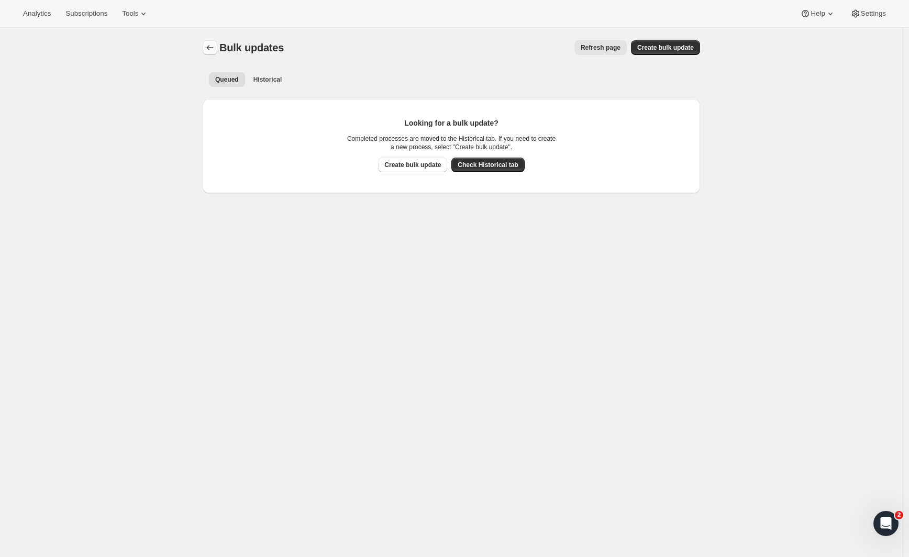
click at [215, 51] on icon "Bulk updates" at bounding box center [210, 47] width 10 height 10
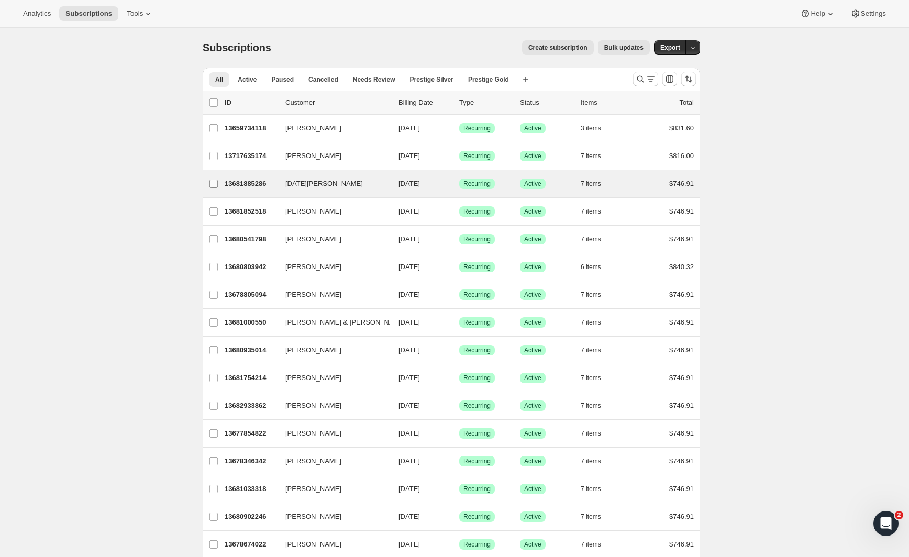
click at [218, 184] on span at bounding box center [213, 183] width 9 height 9
click at [218, 184] on input "[DATE][PERSON_NAME]" at bounding box center [213, 184] width 8 height 8
checkbox input "true"
click at [619, 48] on span "Bulk updates" at bounding box center [623, 47] width 39 height 8
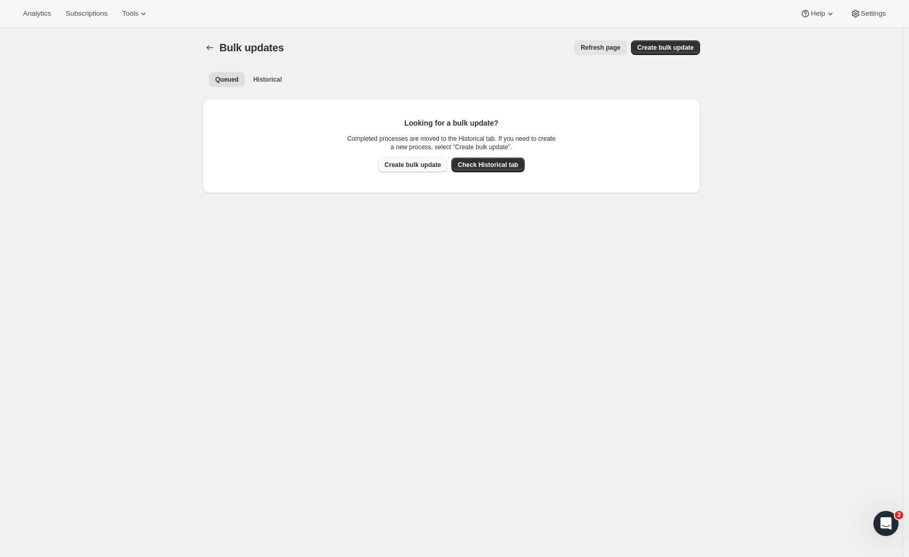
click at [429, 162] on span "Create bulk update" at bounding box center [412, 165] width 57 height 8
select select "17"
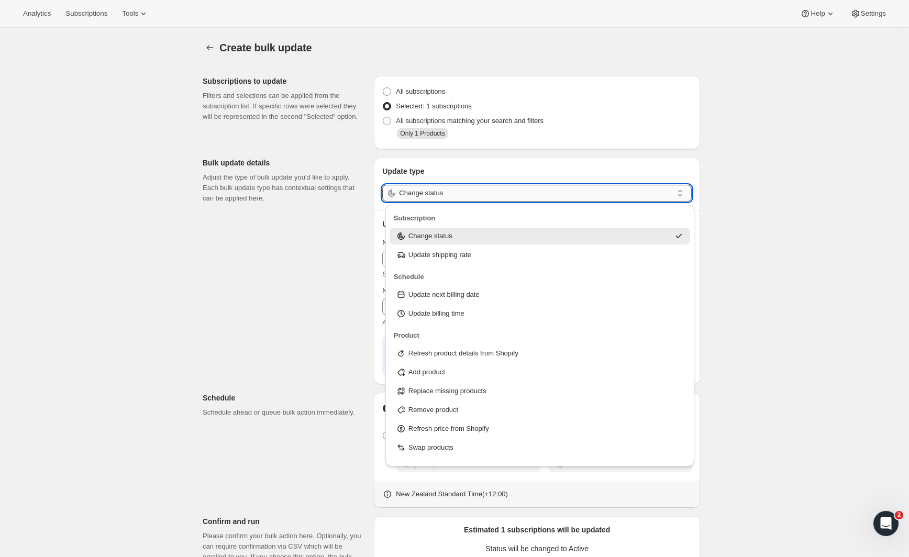
click at [421, 195] on input "Change status" at bounding box center [536, 193] width 274 height 17
click at [440, 450] on p "Swap products" at bounding box center [430, 447] width 45 height 10
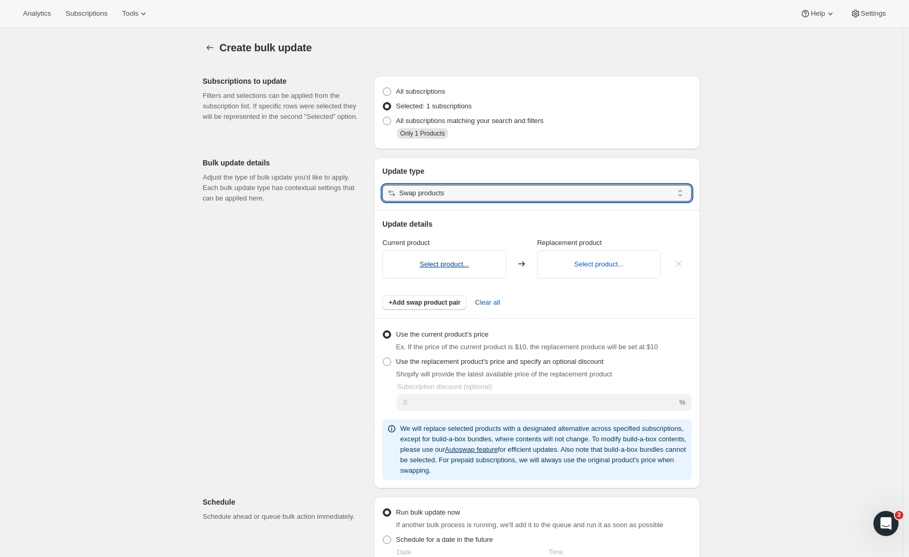
click at [453, 264] on button "Select product..." at bounding box center [443, 264] width 49 height 8
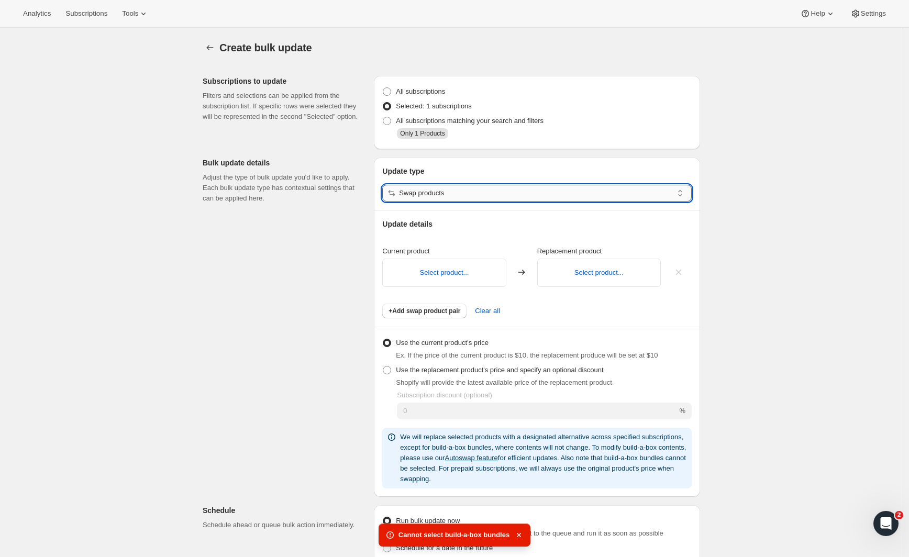
click at [504, 192] on input "Swap products" at bounding box center [536, 193] width 274 height 17
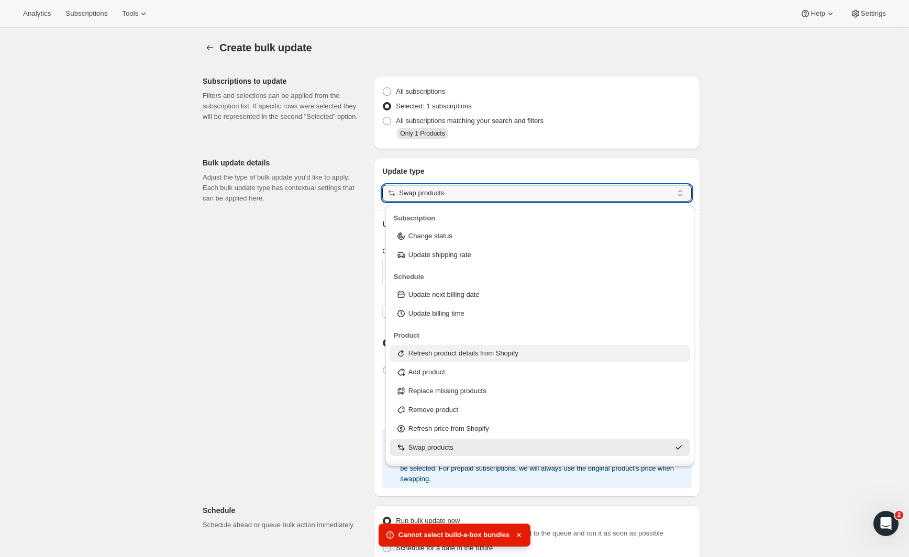
click at [448, 358] on p "Refresh product details from Shopify" at bounding box center [463, 353] width 110 height 10
type input "Refresh product details from Shopify"
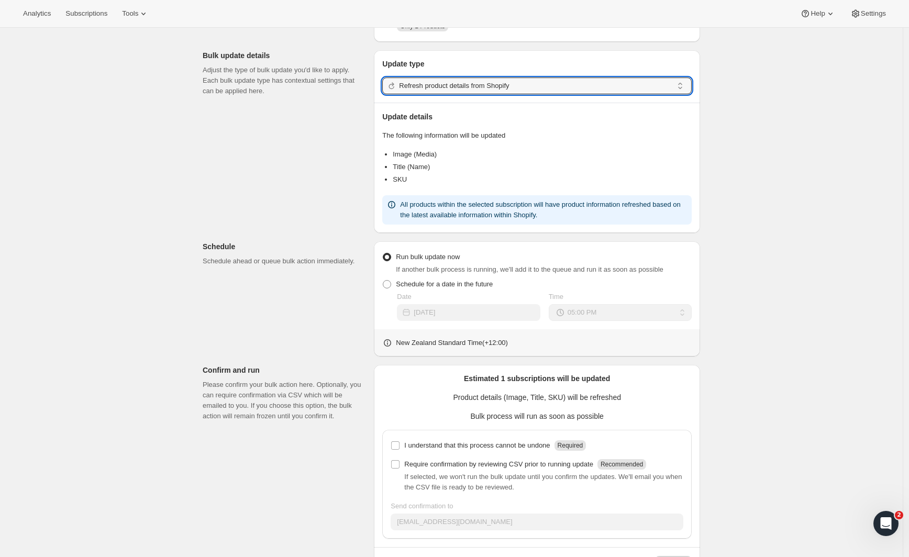
scroll to position [147, 0]
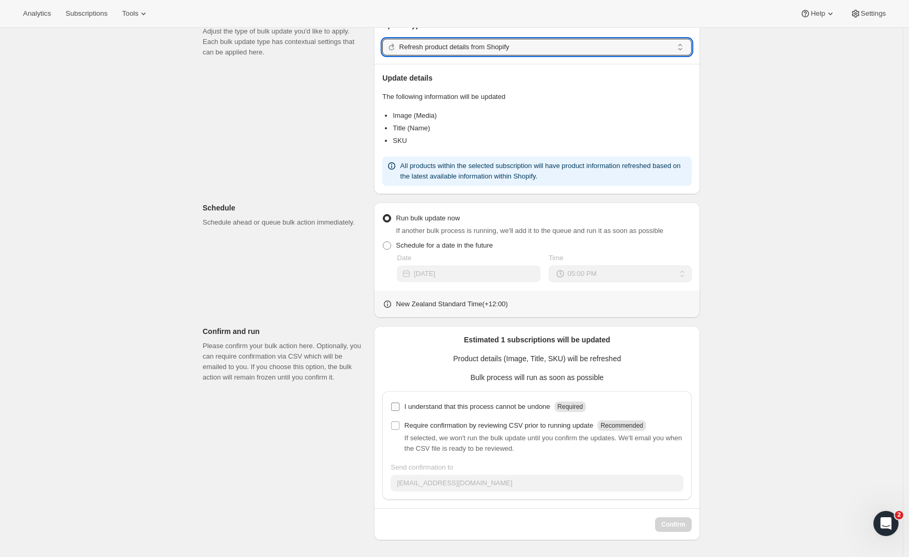
click at [396, 408] on input "I understand that this process cannot be undone Required" at bounding box center [395, 407] width 8 height 8
checkbox input "true"
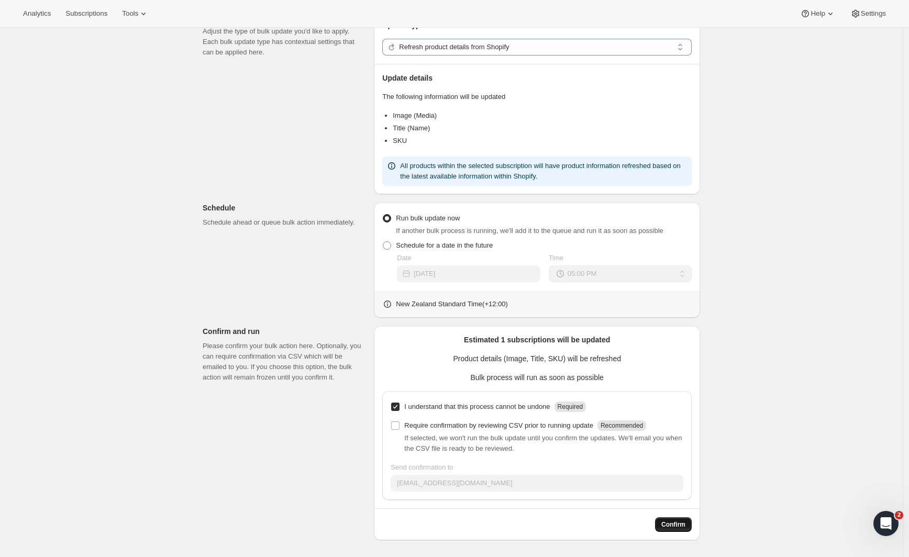
click at [671, 522] on span "Confirm" at bounding box center [673, 524] width 24 height 8
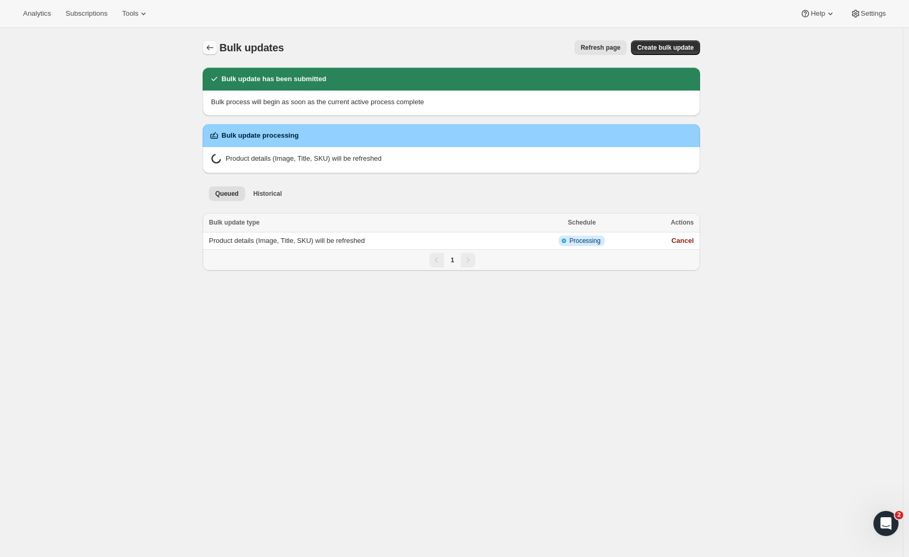
click at [212, 52] on icon "Bulk updates" at bounding box center [210, 47] width 10 height 10
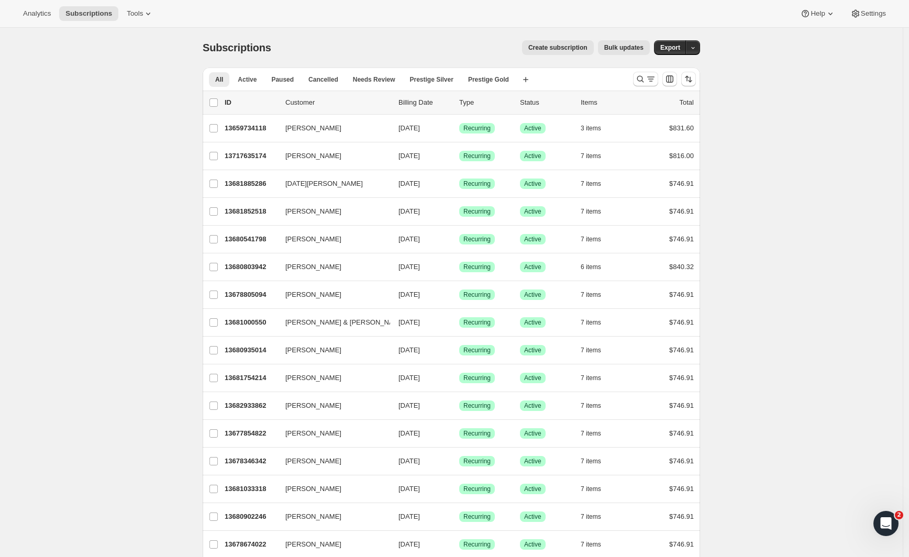
click at [611, 50] on span "Bulk updates" at bounding box center [623, 47] width 39 height 8
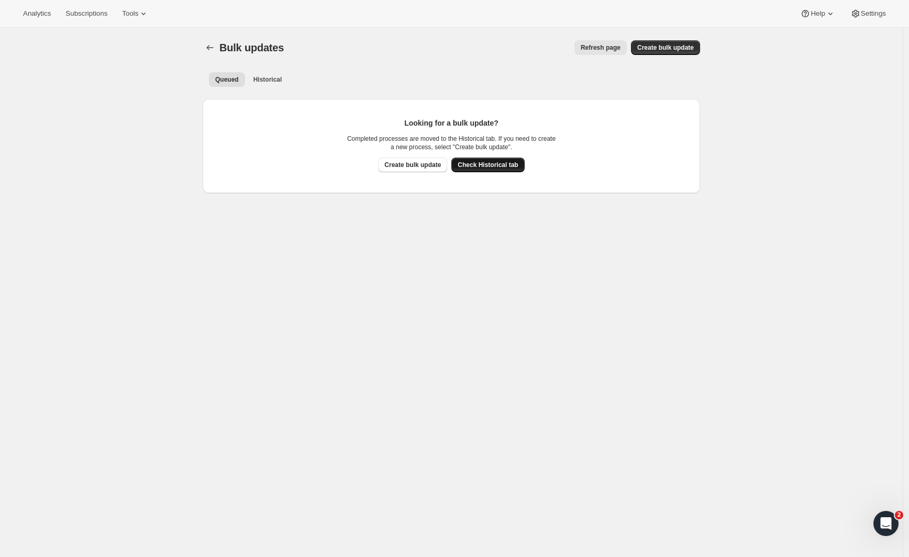
click at [508, 162] on span "Check Historical tab" at bounding box center [488, 165] width 60 height 8
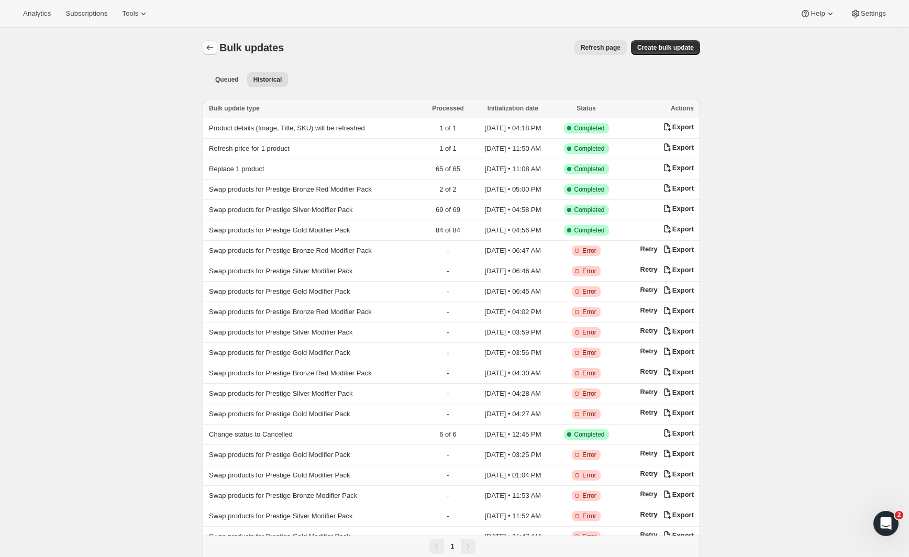
click at [207, 49] on button "Bulk updates" at bounding box center [210, 47] width 15 height 15
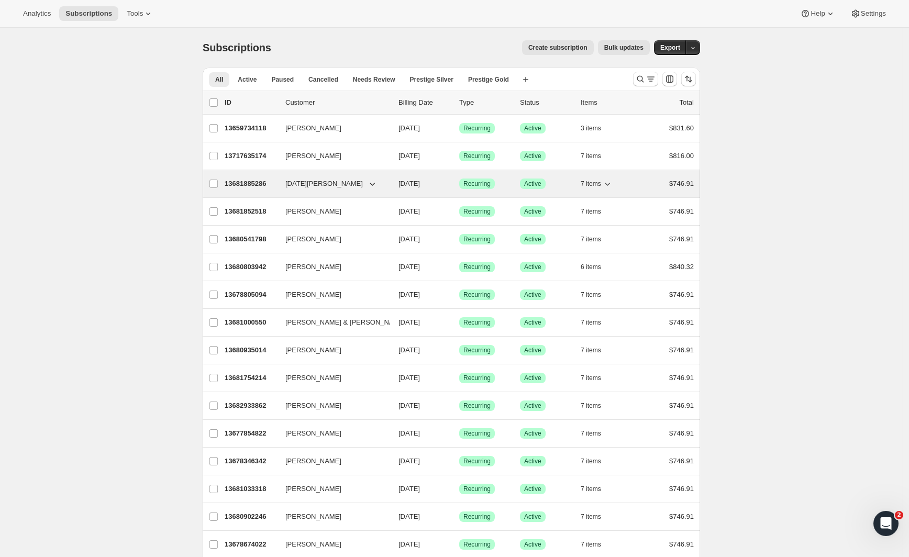
click at [240, 185] on p "13681885286" at bounding box center [251, 184] width 52 height 10
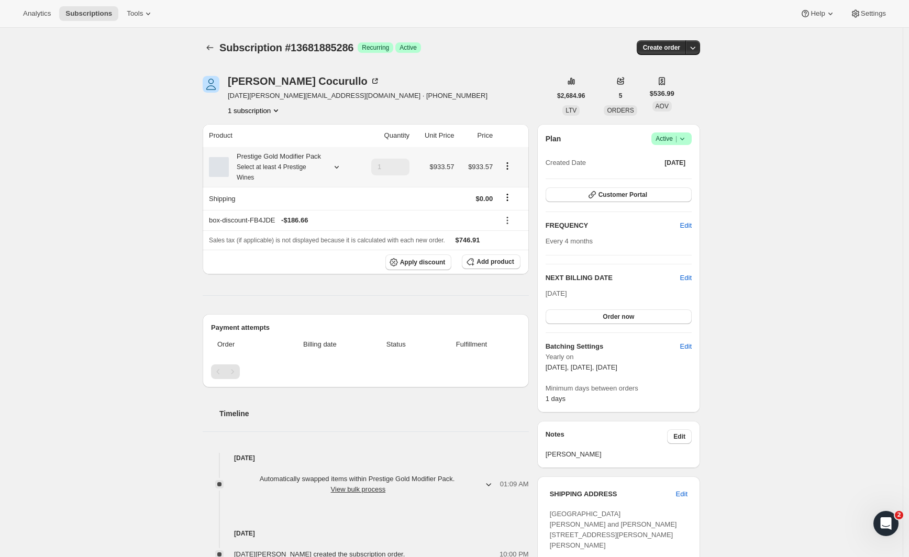
click at [508, 167] on icon "Product actions" at bounding box center [508, 166] width 2 height 2
click at [506, 188] on span "Edit box" at bounding box center [510, 193] width 25 height 10
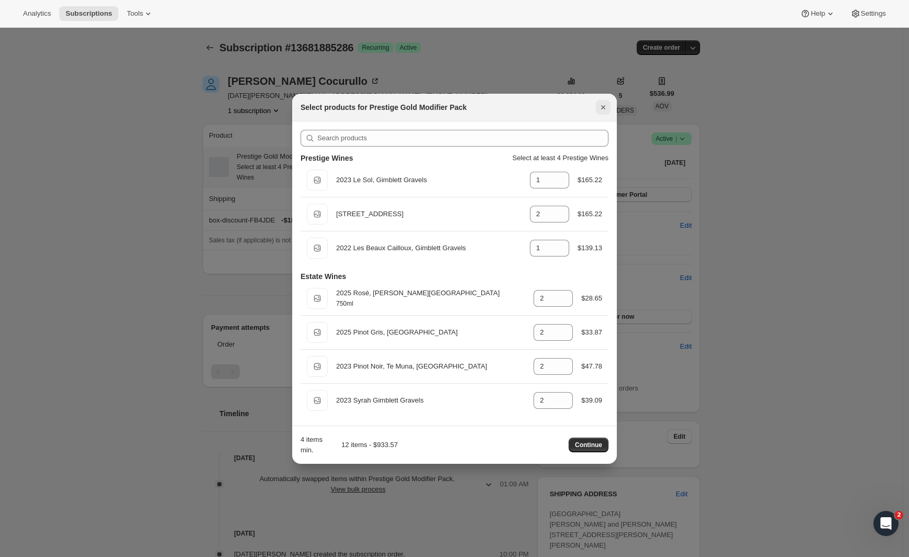
click at [601, 109] on icon "Close" at bounding box center [603, 107] width 10 height 10
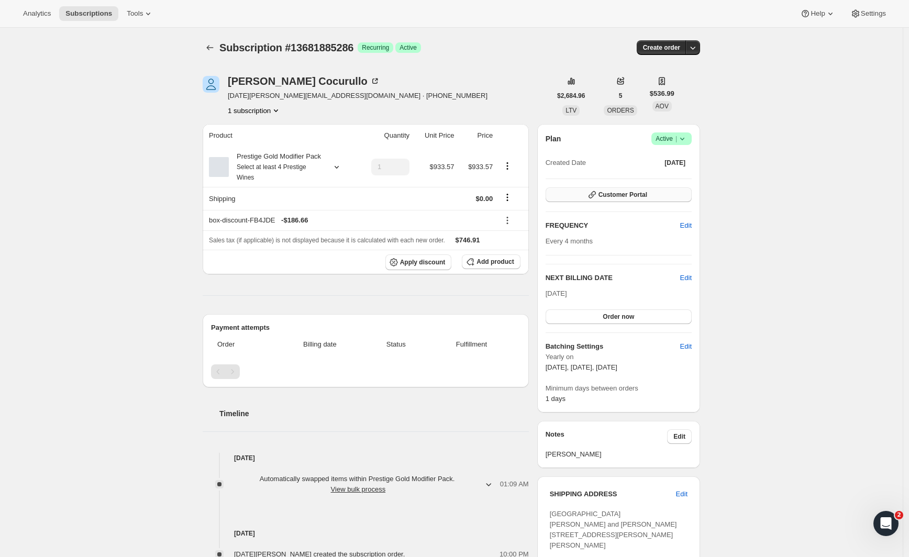
click at [568, 188] on button "Customer Portal" at bounding box center [619, 194] width 146 height 15
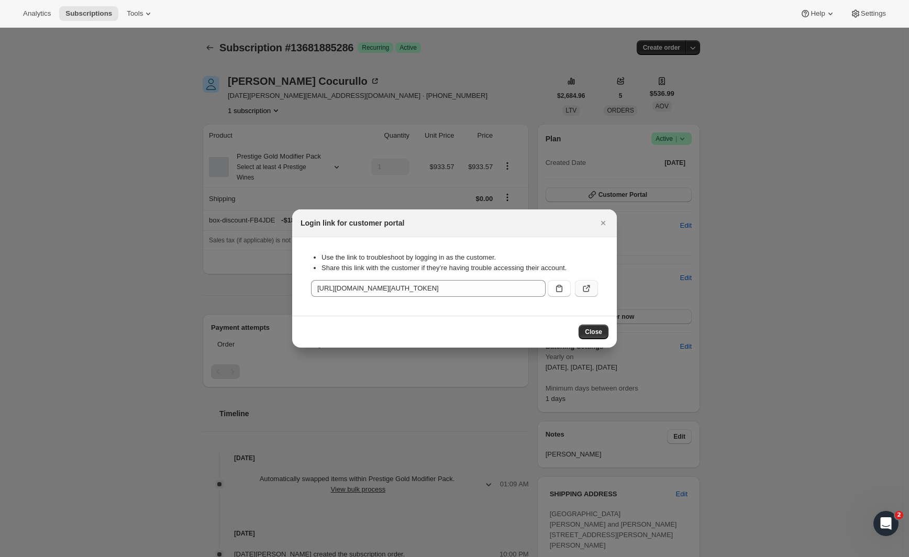
click at [589, 291] on icon ":rbs:" at bounding box center [586, 289] width 6 height 6
click at [604, 225] on icon "Close" at bounding box center [603, 223] width 10 height 10
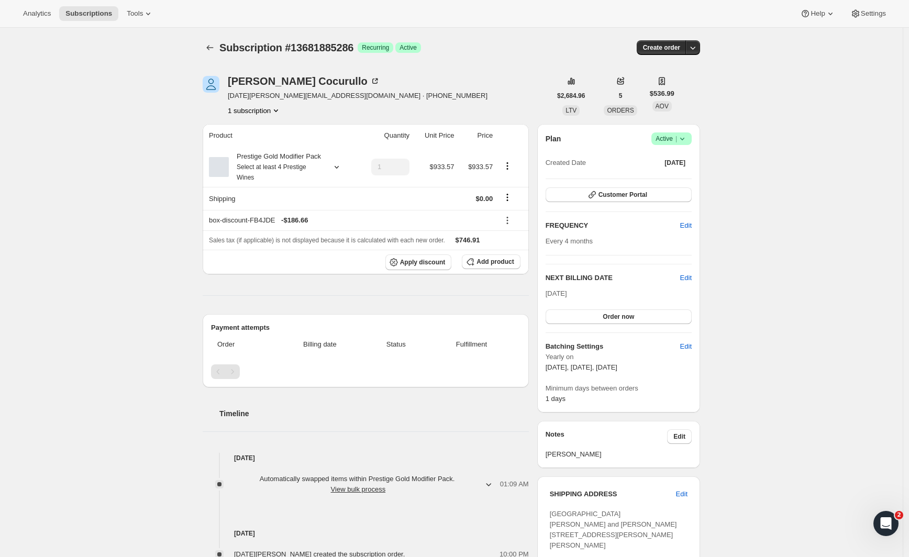
click at [175, 168] on div "Subscription #13681885286. This page is ready Subscription #13681885286 Success…" at bounding box center [451, 429] width 903 height 802
click at [505, 172] on button "Product actions" at bounding box center [507, 166] width 17 height 12
click at [506, 188] on span "Edit box" at bounding box center [510, 193] width 25 height 10
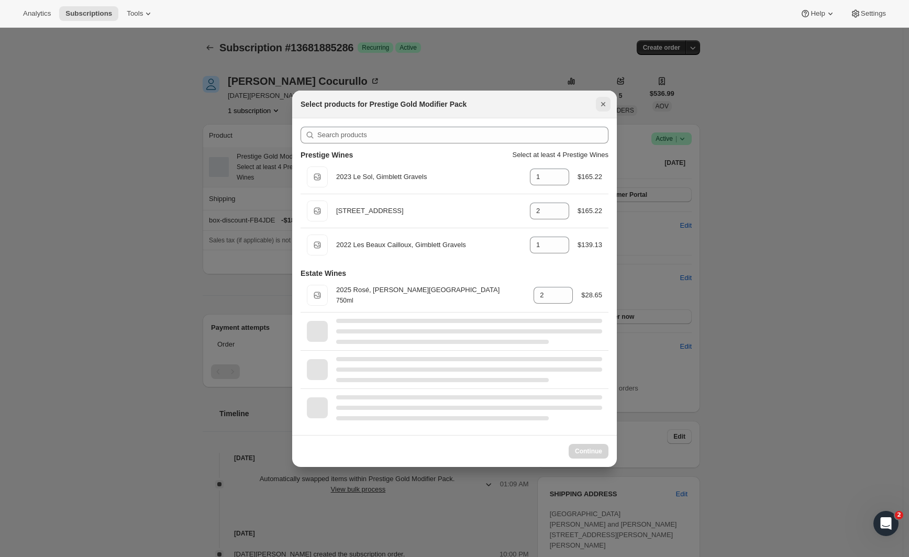
click at [603, 106] on icon "Close" at bounding box center [603, 104] width 10 height 10
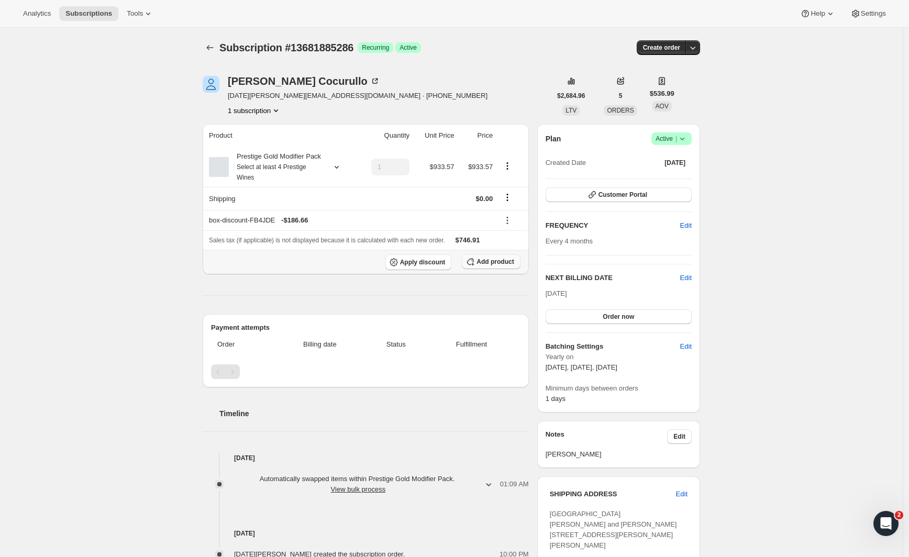
click at [498, 266] on span "Add product" at bounding box center [494, 262] width 37 height 8
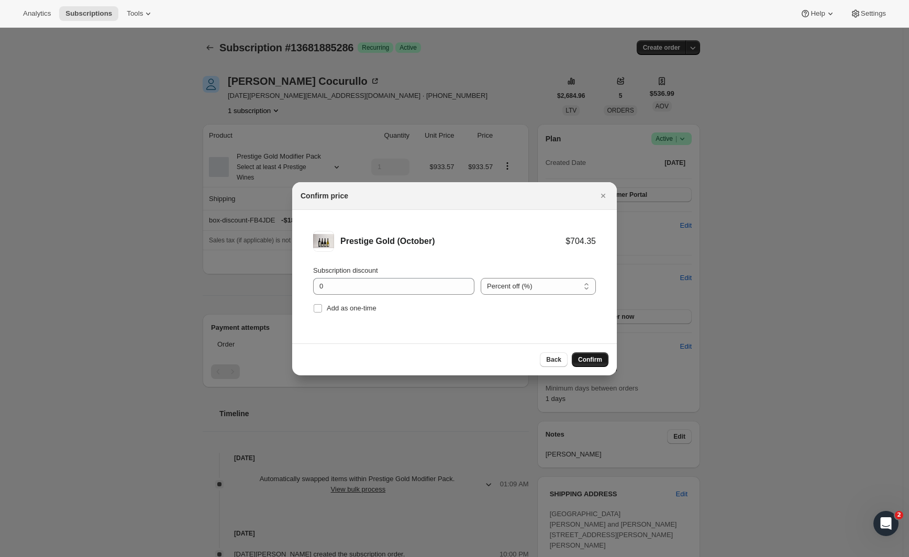
click at [594, 360] on span "Confirm" at bounding box center [590, 360] width 24 height 8
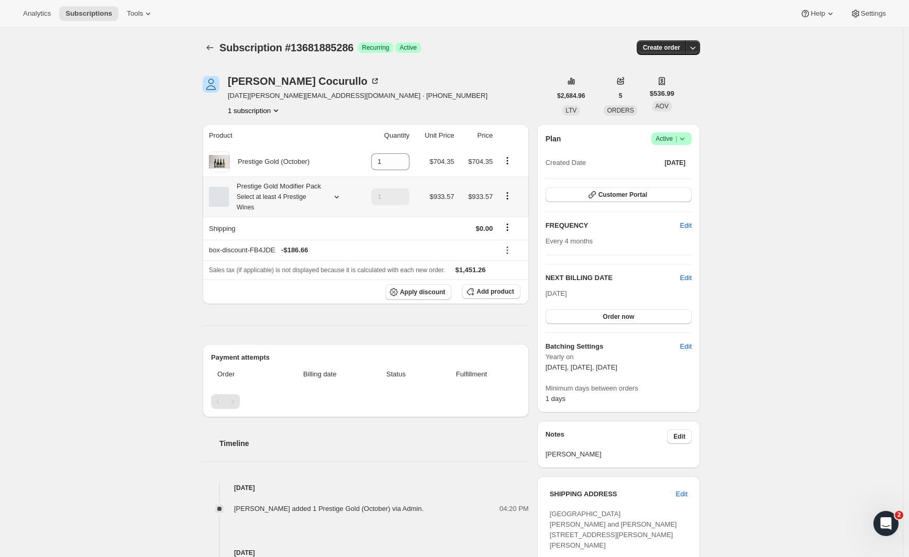
click at [513, 201] on icon "Product actions" at bounding box center [507, 196] width 10 height 10
click at [509, 239] on span "Remove" at bounding box center [510, 241] width 25 height 8
type input "0"
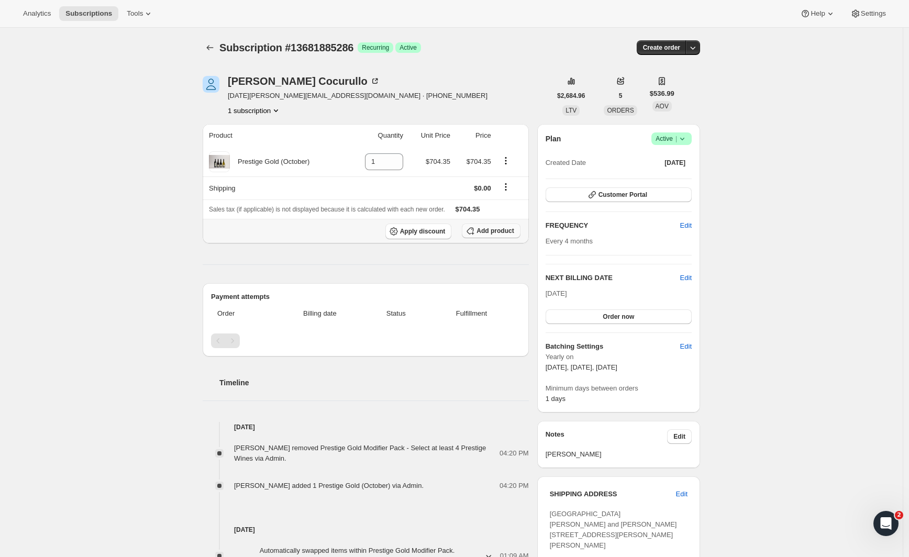
click at [503, 231] on span "Add product" at bounding box center [494, 231] width 37 height 8
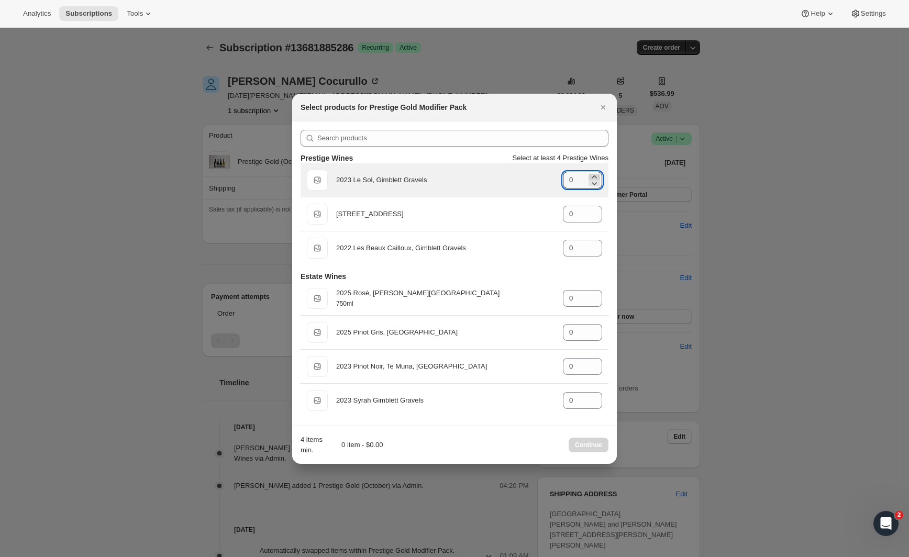
click at [595, 175] on icon ":rl5:" at bounding box center [594, 177] width 10 height 10
type input "1"
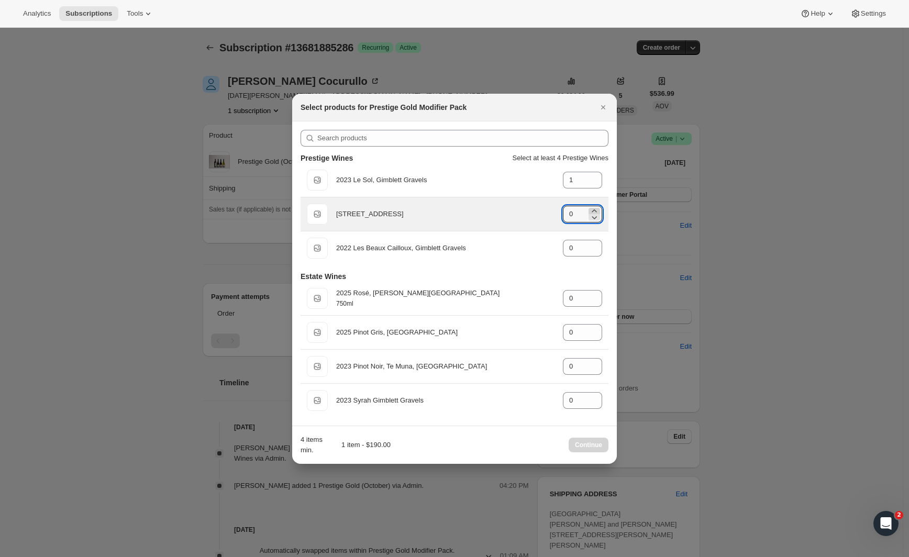
click at [594, 206] on icon ":rl5:" at bounding box center [594, 211] width 10 height 10
type input "2"
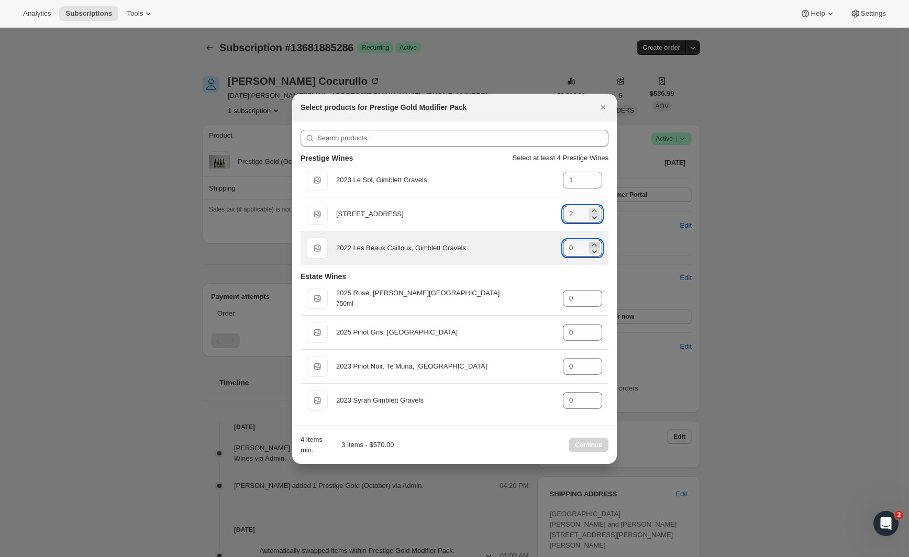
click at [594, 242] on icon ":rl5:" at bounding box center [594, 245] width 10 height 10
type input "1"
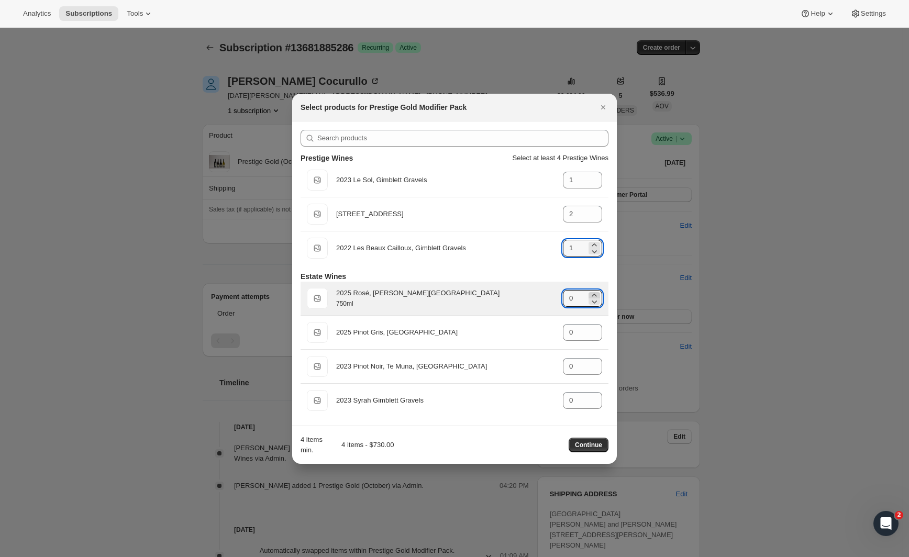
click at [597, 293] on icon ":rl5:" at bounding box center [594, 295] width 10 height 10
click at [597, 294] on icon ":rl5:" at bounding box center [594, 295] width 10 height 10
type input "2"
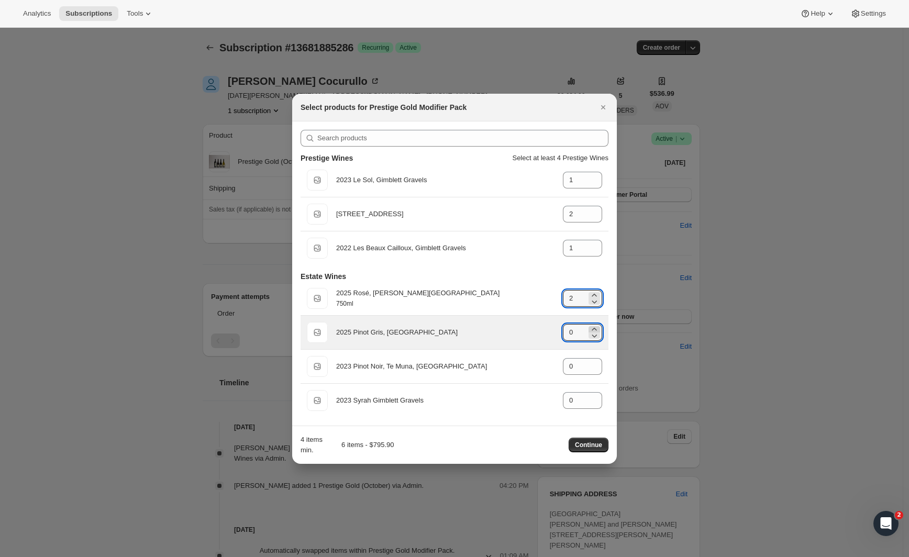
click at [595, 326] on icon ":rl5:" at bounding box center [594, 329] width 10 height 10
click at [596, 326] on icon ":rl5:" at bounding box center [594, 329] width 10 height 10
type input "2"
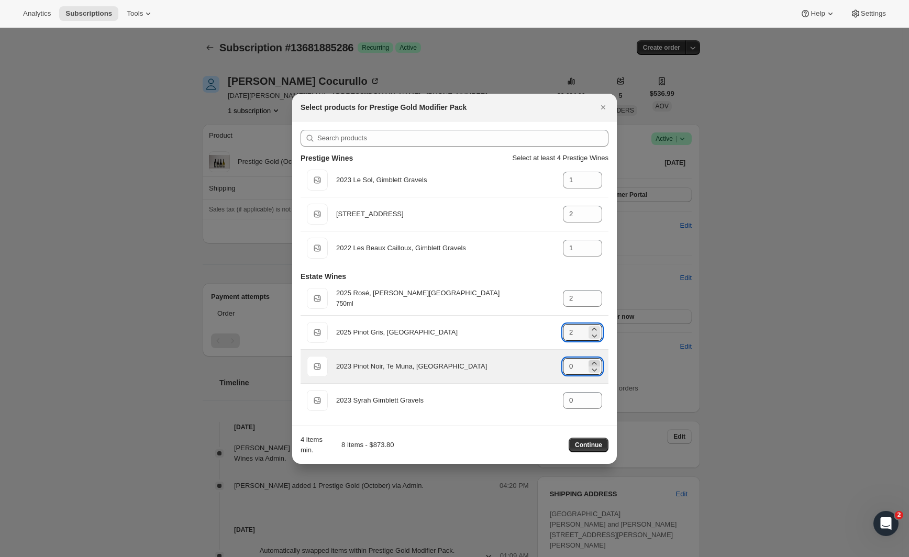
click at [595, 362] on icon ":rl5:" at bounding box center [594, 363] width 10 height 10
type input "2"
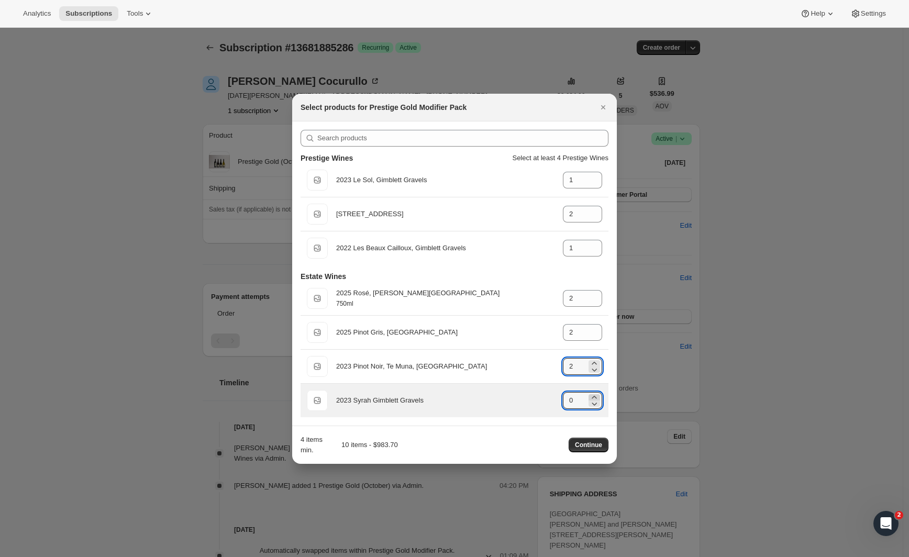
click at [593, 394] on icon ":rl5:" at bounding box center [594, 397] width 10 height 10
type input "2"
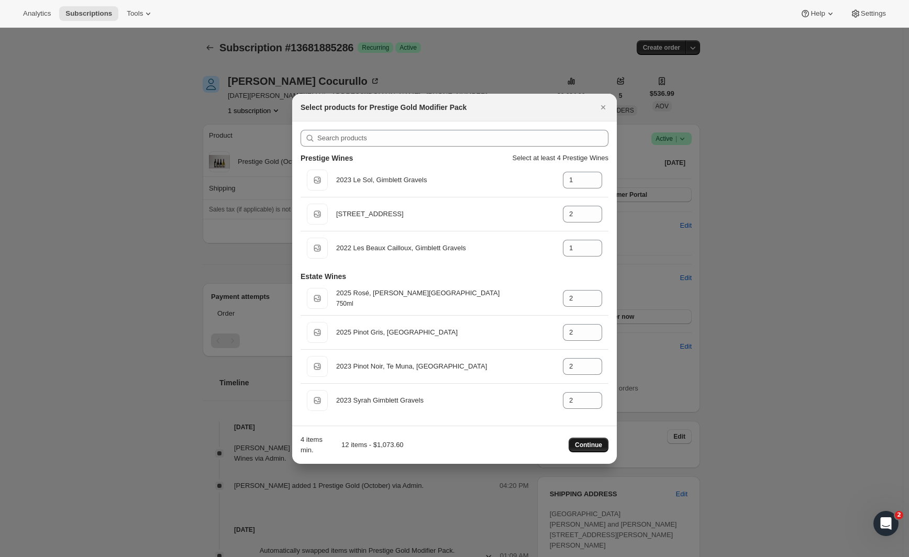
click at [585, 443] on span "Continue" at bounding box center [588, 445] width 27 height 8
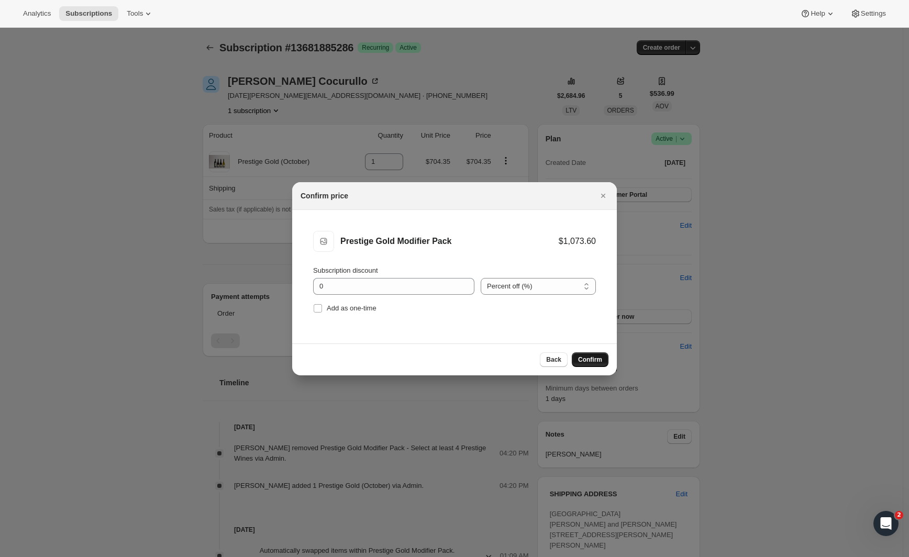
click at [589, 361] on span "Confirm" at bounding box center [590, 360] width 24 height 8
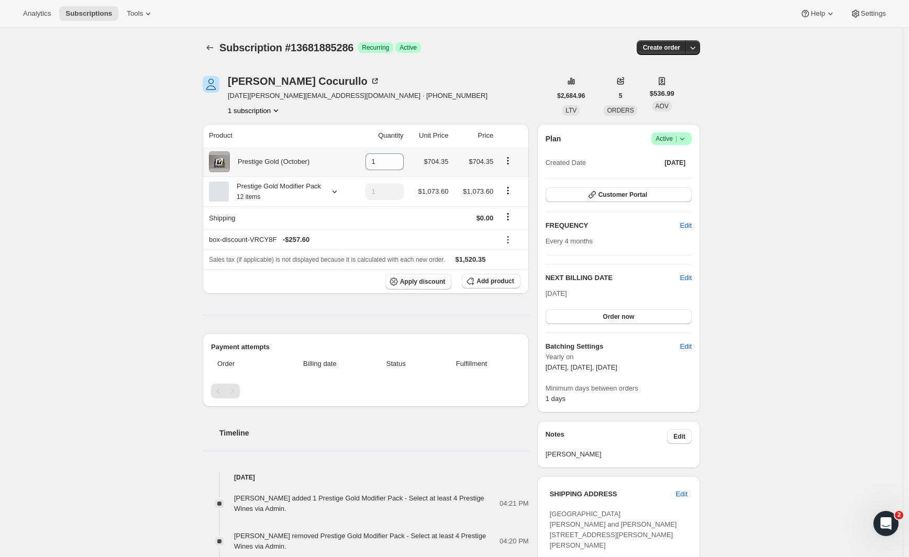
click at [508, 162] on icon "Product actions" at bounding box center [508, 161] width 10 height 10
click at [472, 92] on div "Noel Cocurullo noel.cocurullo@yahoo.co.nz · +64272430503 1 subscription" at bounding box center [377, 96] width 348 height 40
click at [513, 161] on icon "Product actions" at bounding box center [508, 161] width 10 height 10
click at [479, 82] on div "Noel Cocurullo noel.cocurullo@yahoo.co.nz · +64272430503 1 subscription" at bounding box center [377, 96] width 348 height 40
click at [508, 163] on icon "Product actions" at bounding box center [508, 161] width 10 height 10
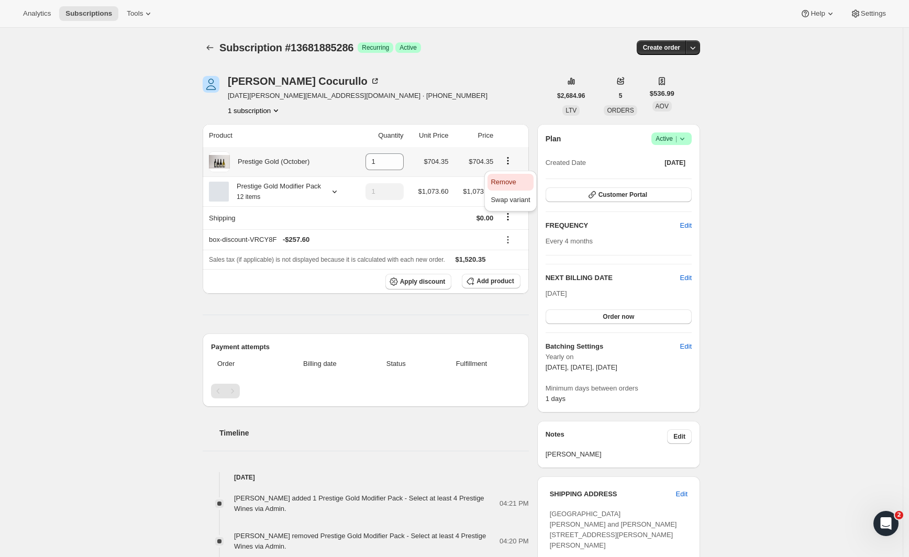
click at [506, 178] on span "Remove" at bounding box center [510, 182] width 39 height 10
type input "0"
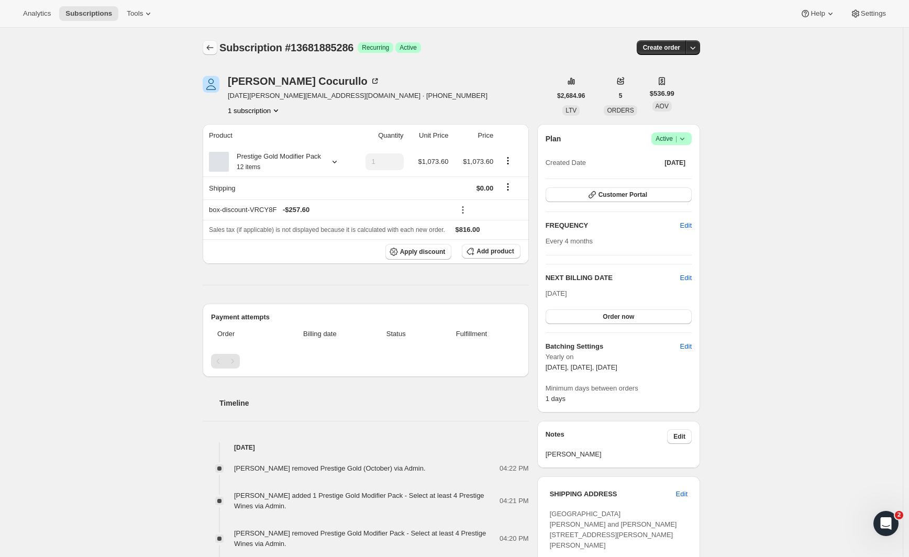
click at [210, 43] on icon "Subscriptions" at bounding box center [210, 47] width 10 height 10
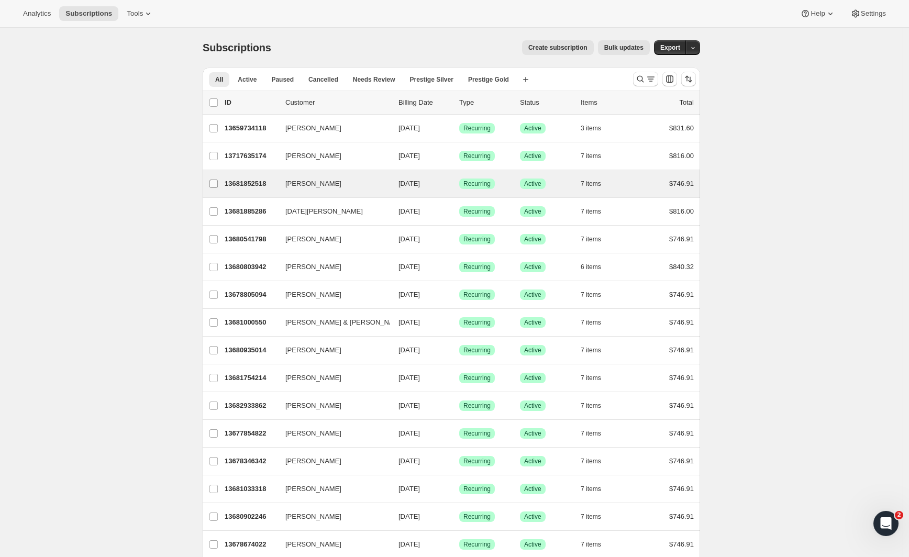
click at [217, 185] on input "[PERSON_NAME]" at bounding box center [213, 184] width 8 height 8
checkbox input "true"
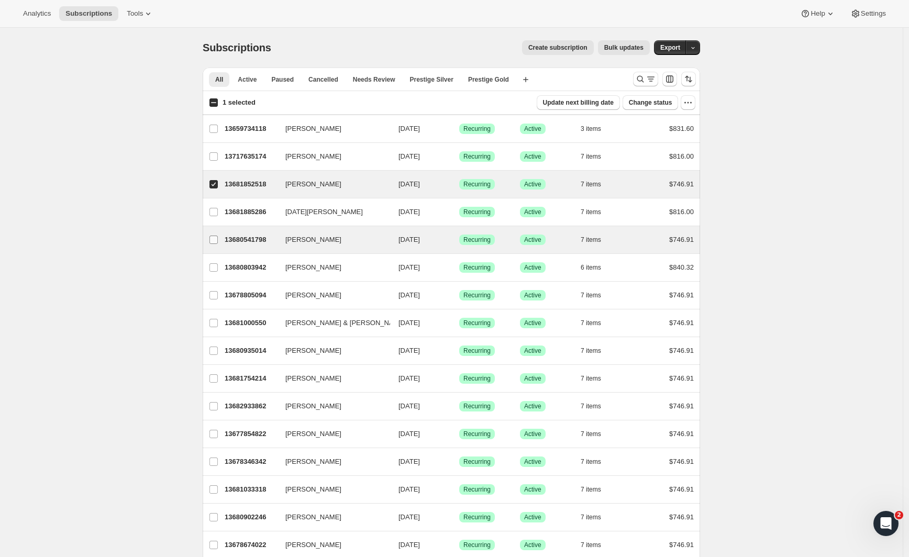
click at [214, 239] on input "John Gordon" at bounding box center [213, 240] width 8 height 8
checkbox input "true"
click at [223, 183] on label "Ryan Hastie" at bounding box center [214, 184] width 22 height 27
click at [218, 183] on input "Ryan Hastie" at bounding box center [213, 184] width 8 height 8
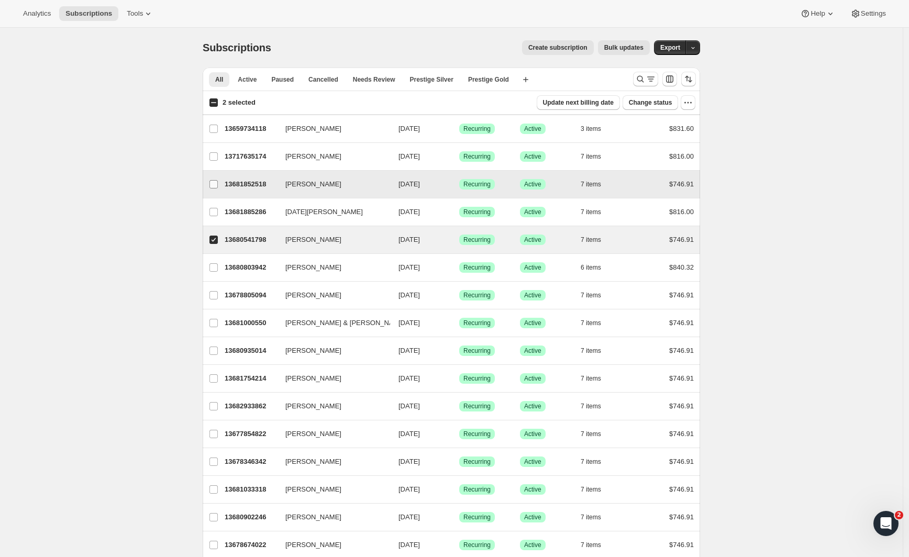
checkbox input "false"
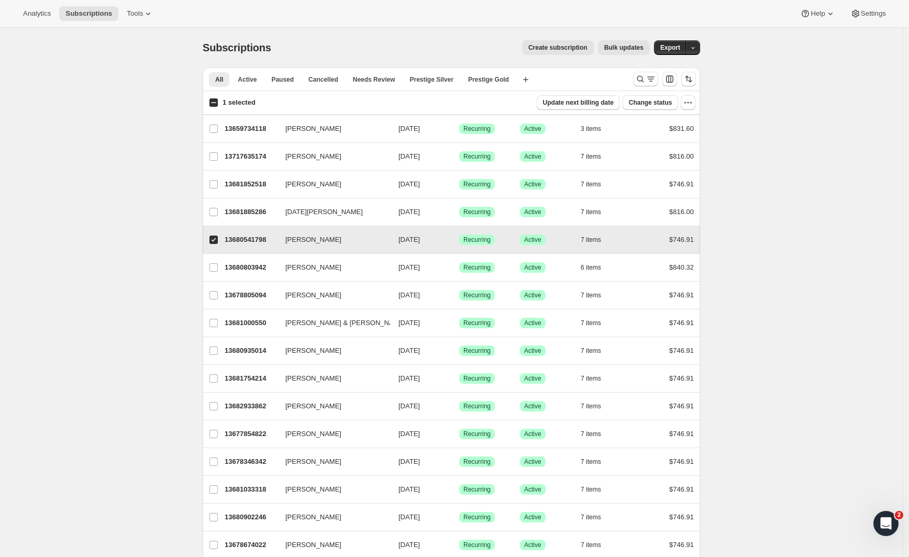
click at [217, 241] on input "John Gordon" at bounding box center [213, 240] width 8 height 8
checkbox input "false"
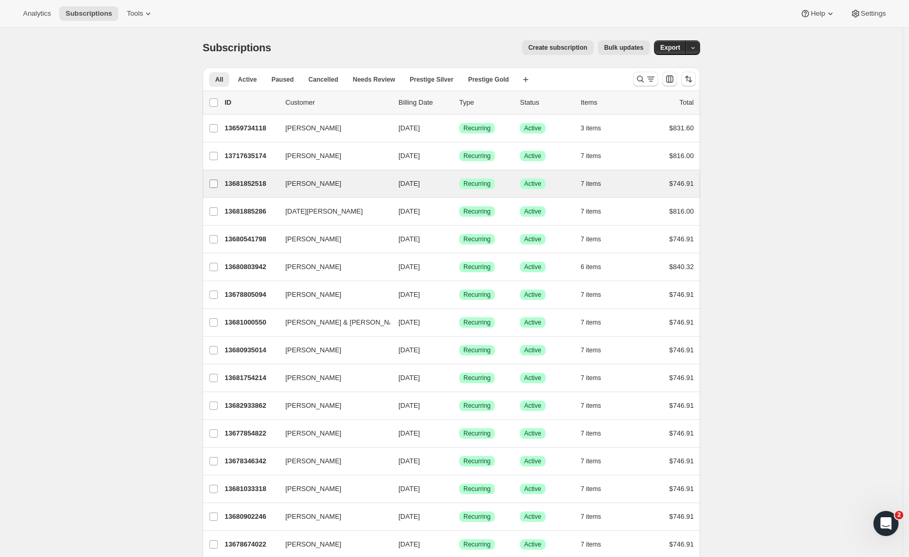
click at [212, 187] on input "Ryan Hastie" at bounding box center [213, 184] width 8 height 8
checkbox input "true"
click at [623, 46] on span "Bulk updates" at bounding box center [623, 47] width 39 height 8
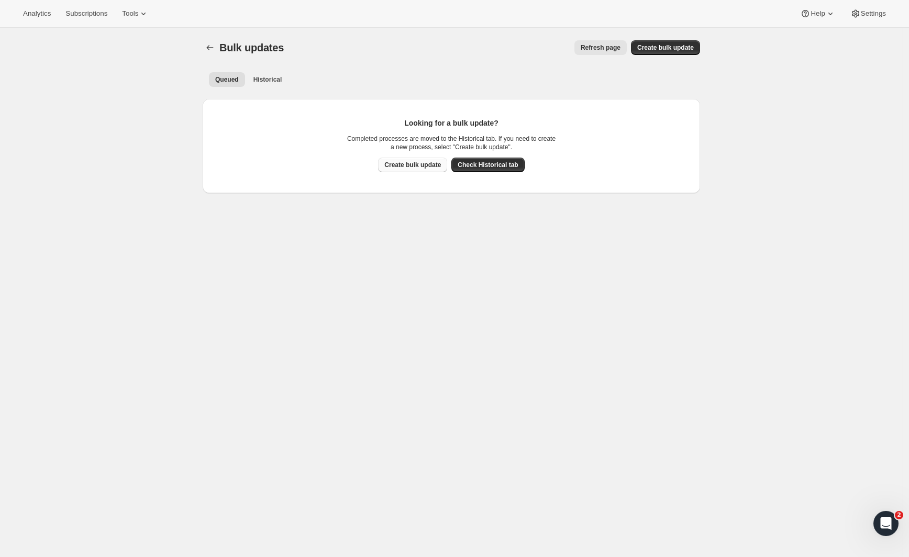
click at [430, 164] on span "Create bulk update" at bounding box center [412, 165] width 57 height 8
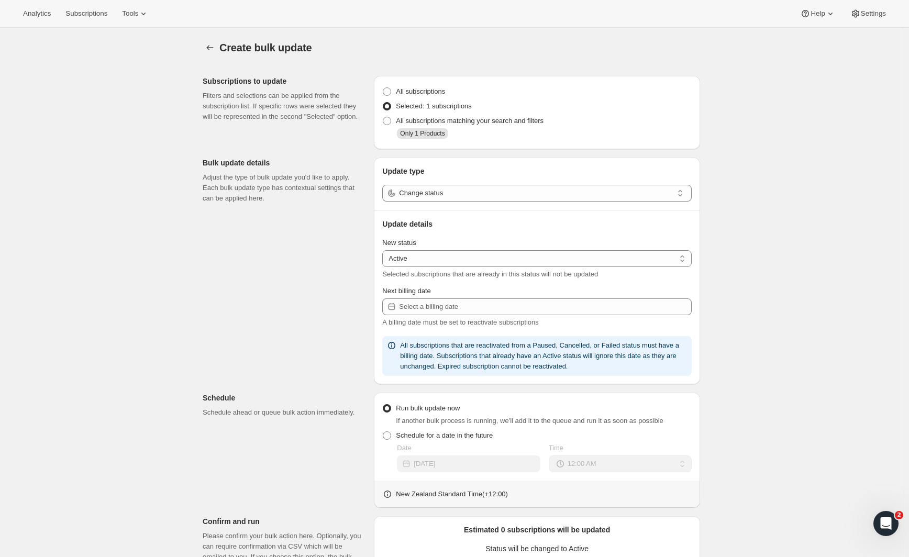
select select "17"
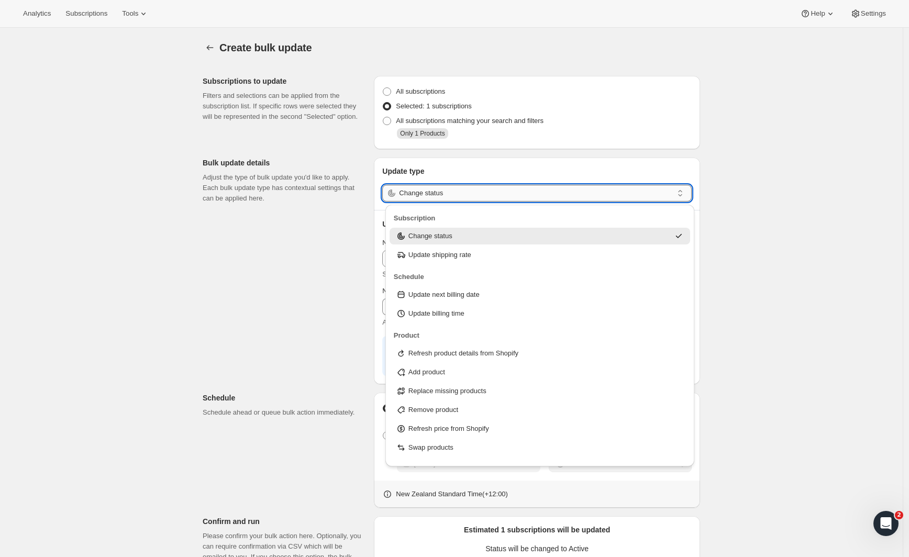
click at [460, 199] on input "Change status" at bounding box center [536, 193] width 274 height 17
click at [485, 429] on p "Refresh price from Shopify" at bounding box center [448, 429] width 81 height 10
type input "Refresh price from Shopify"
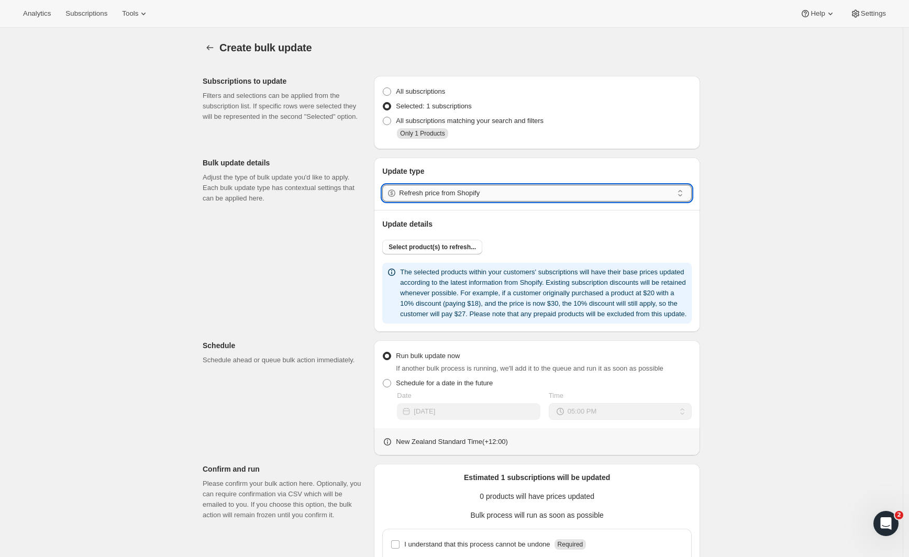
click at [474, 195] on input "Refresh price from Shopify" at bounding box center [536, 193] width 274 height 17
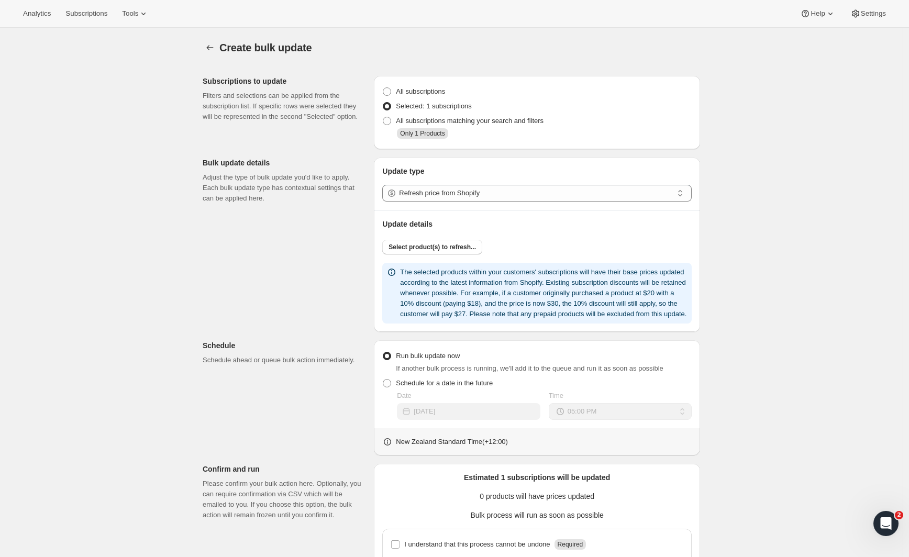
click at [728, 319] on div "Create bulk update. This page is ready Create bulk update Subscriptions to upda…" at bounding box center [451, 361] width 903 height 667
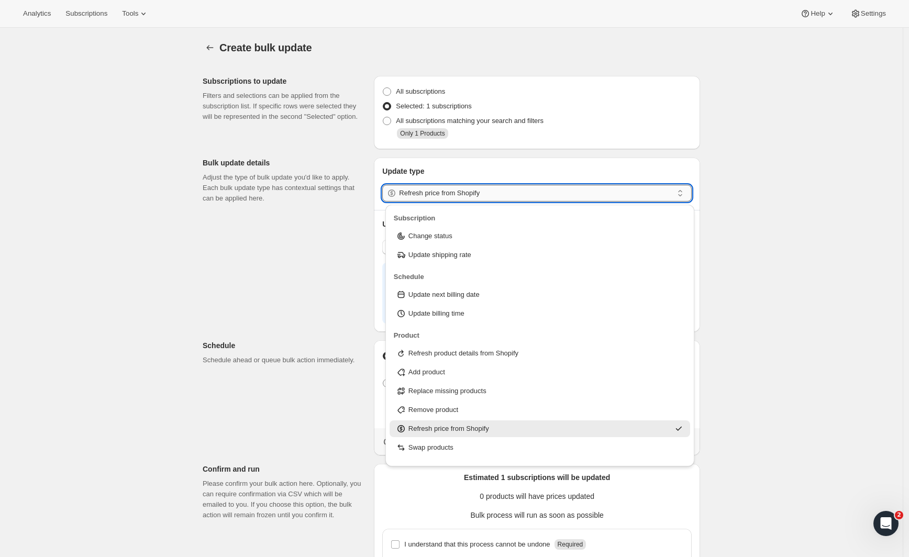
click at [455, 196] on input "Refresh price from Shopify" at bounding box center [536, 193] width 274 height 17
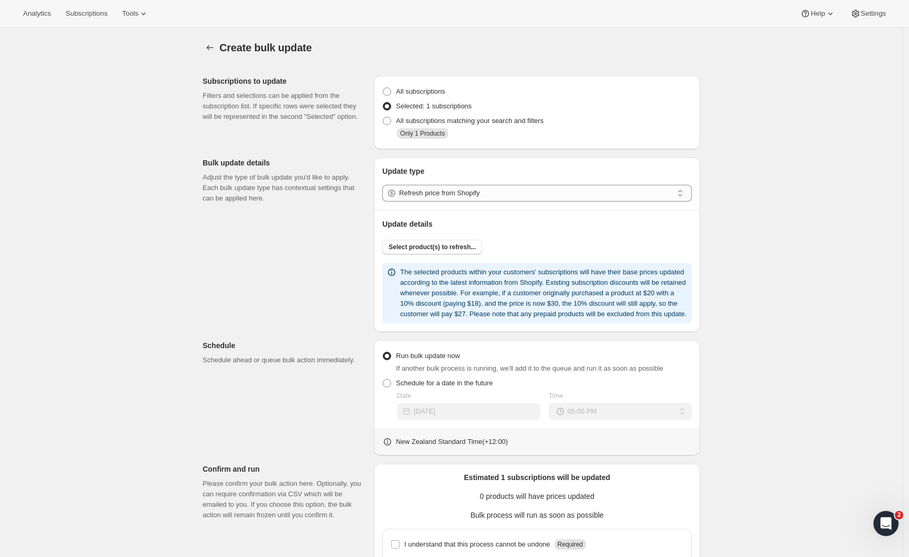
click at [737, 256] on div "Create bulk update. This page is ready Create bulk update Subscriptions to upda…" at bounding box center [451, 361] width 903 height 667
click at [416, 245] on span "Select product(s) to refresh..." at bounding box center [432, 247] width 87 height 8
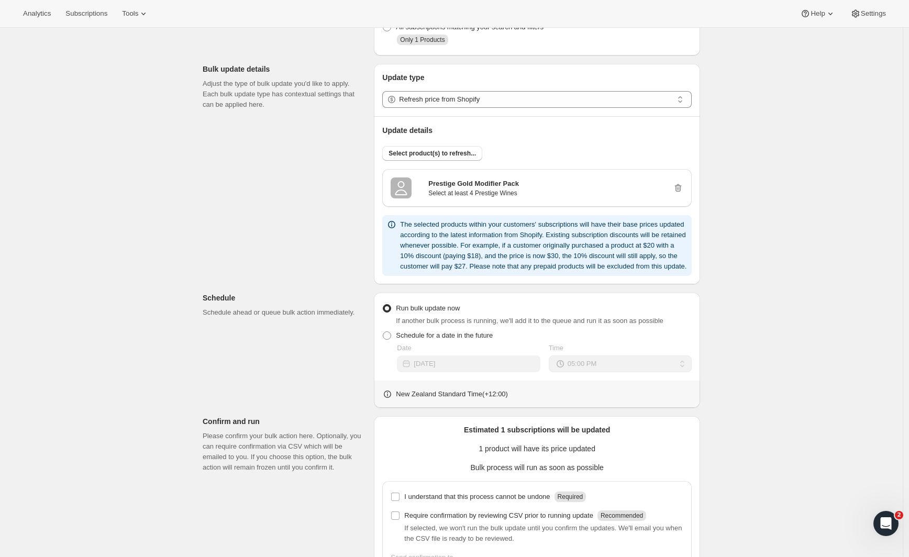
scroll to position [195, 0]
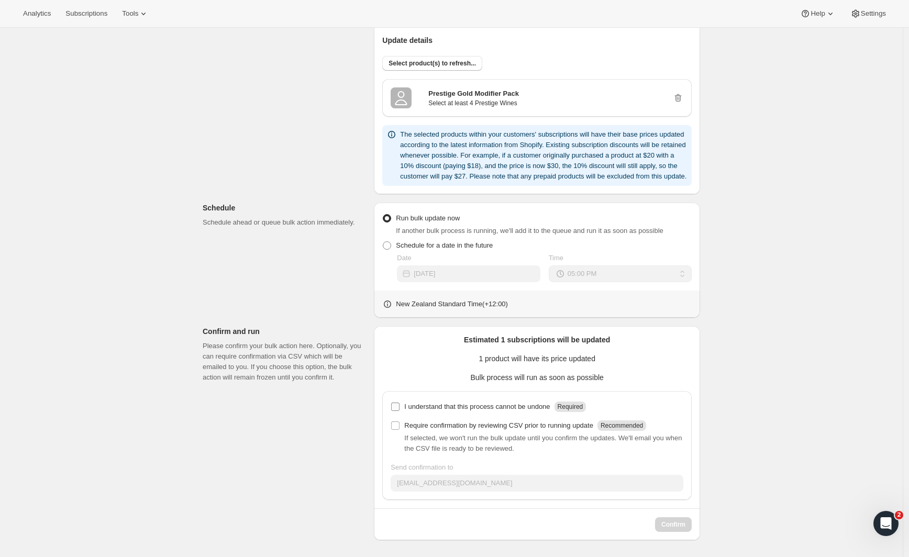
click at [400, 409] on input "I understand that this process cannot be undone Required" at bounding box center [395, 407] width 8 height 8
checkbox input "true"
click at [678, 529] on button "Confirm" at bounding box center [673, 524] width 37 height 15
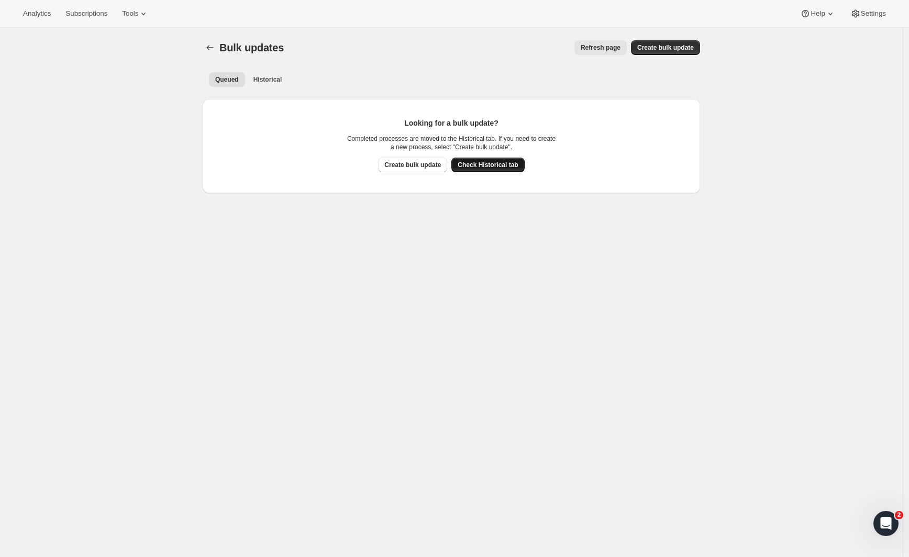
click at [512, 161] on span "Check Historical tab" at bounding box center [488, 165] width 60 height 8
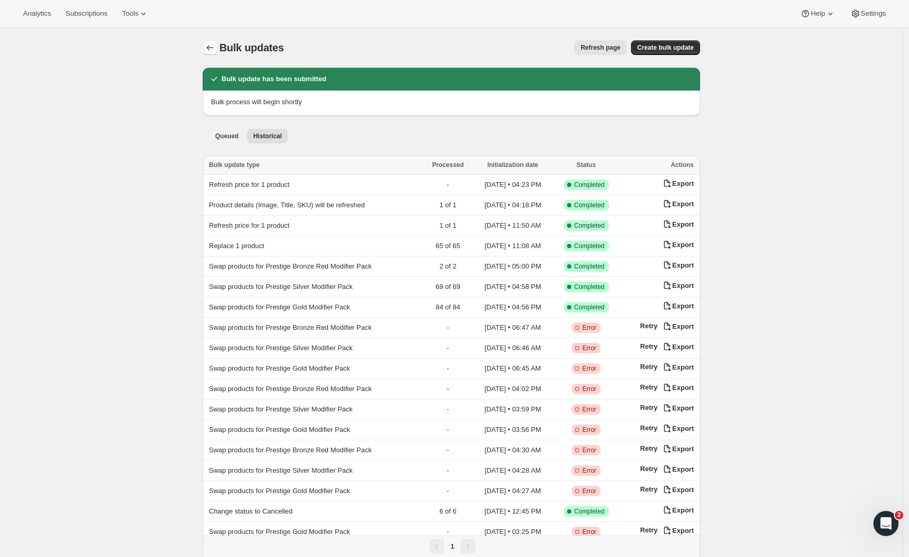
click at [212, 47] on icon "Bulk updates" at bounding box center [210, 47] width 10 height 10
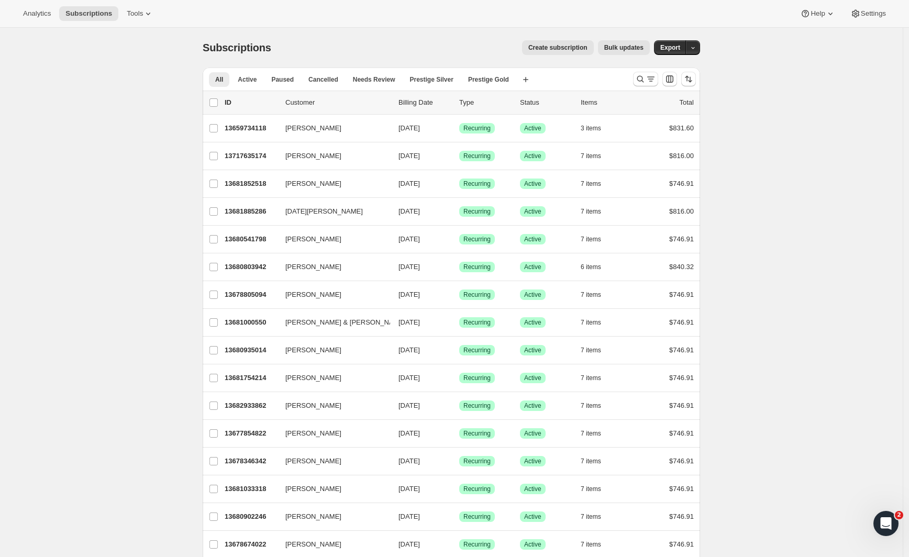
click at [646, 79] on icon "Search and filter results" at bounding box center [640, 79] width 10 height 10
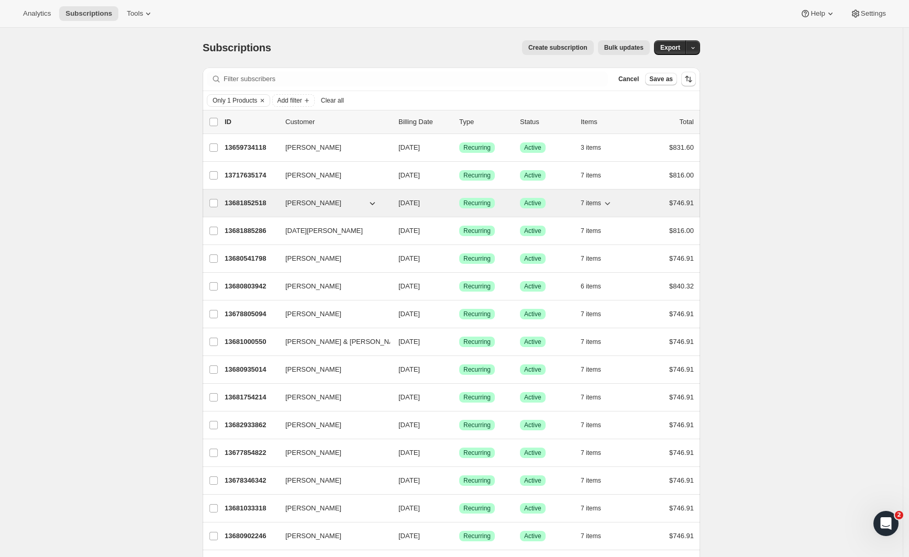
click at [251, 199] on p "13681852518" at bounding box center [251, 203] width 52 height 10
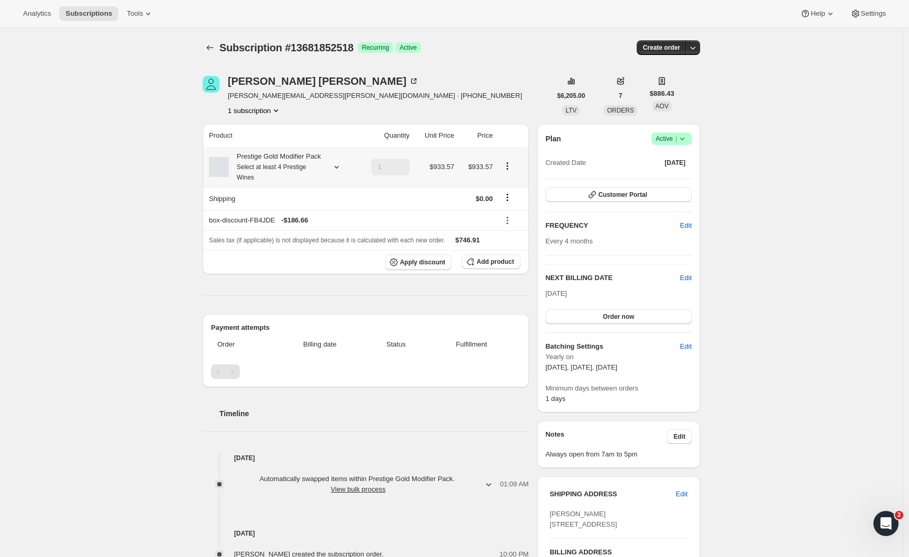
click at [510, 171] on icon "Product actions" at bounding box center [507, 166] width 10 height 10
click at [507, 187] on button "Edit box" at bounding box center [510, 193] width 31 height 17
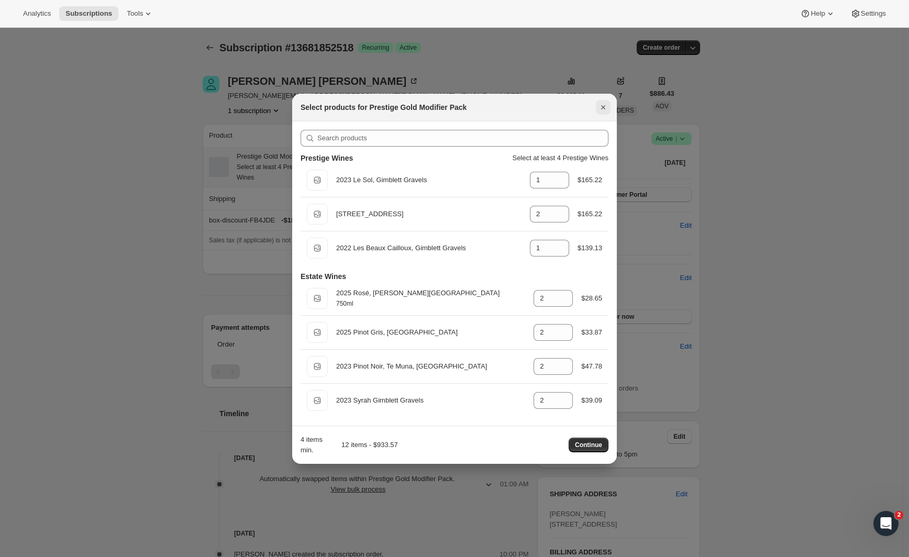
click at [602, 106] on icon "Close" at bounding box center [603, 107] width 4 height 4
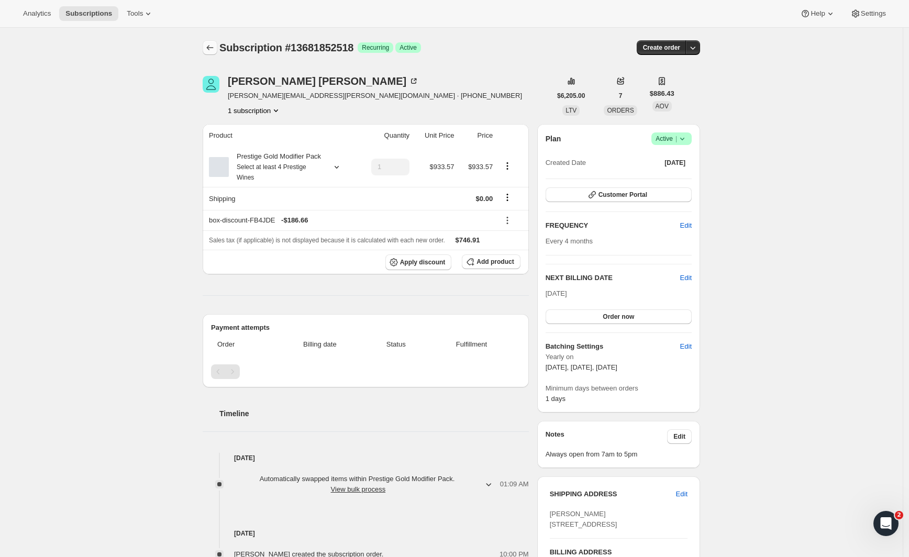
click at [208, 51] on icon "Subscriptions" at bounding box center [210, 47] width 10 height 10
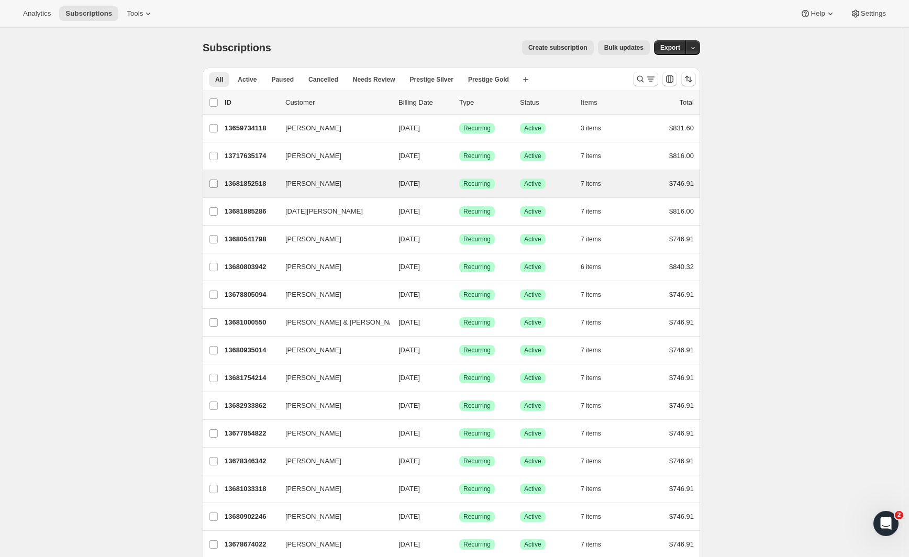
click at [218, 184] on input "Ryan Hastie" at bounding box center [213, 184] width 8 height 8
click at [213, 187] on input "Ryan Hastie" at bounding box center [213, 184] width 8 height 8
checkbox input "false"
click at [320, 184] on span "Ryan Hastie" at bounding box center [313, 184] width 56 height 10
